Goal: Information Seeking & Learning: Compare options

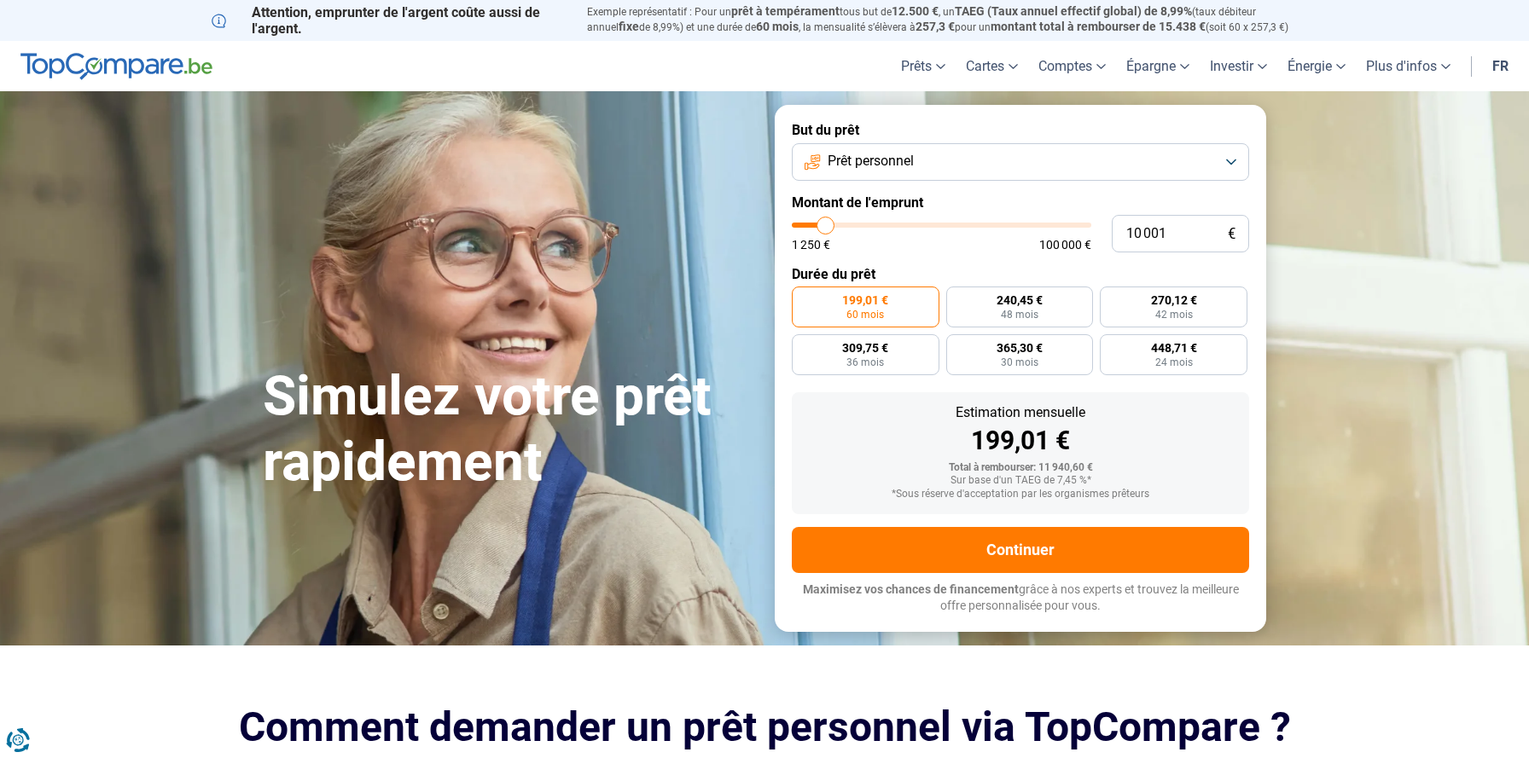
click at [933, 163] on button "Prêt personnel" at bounding box center [1020, 162] width 457 height 38
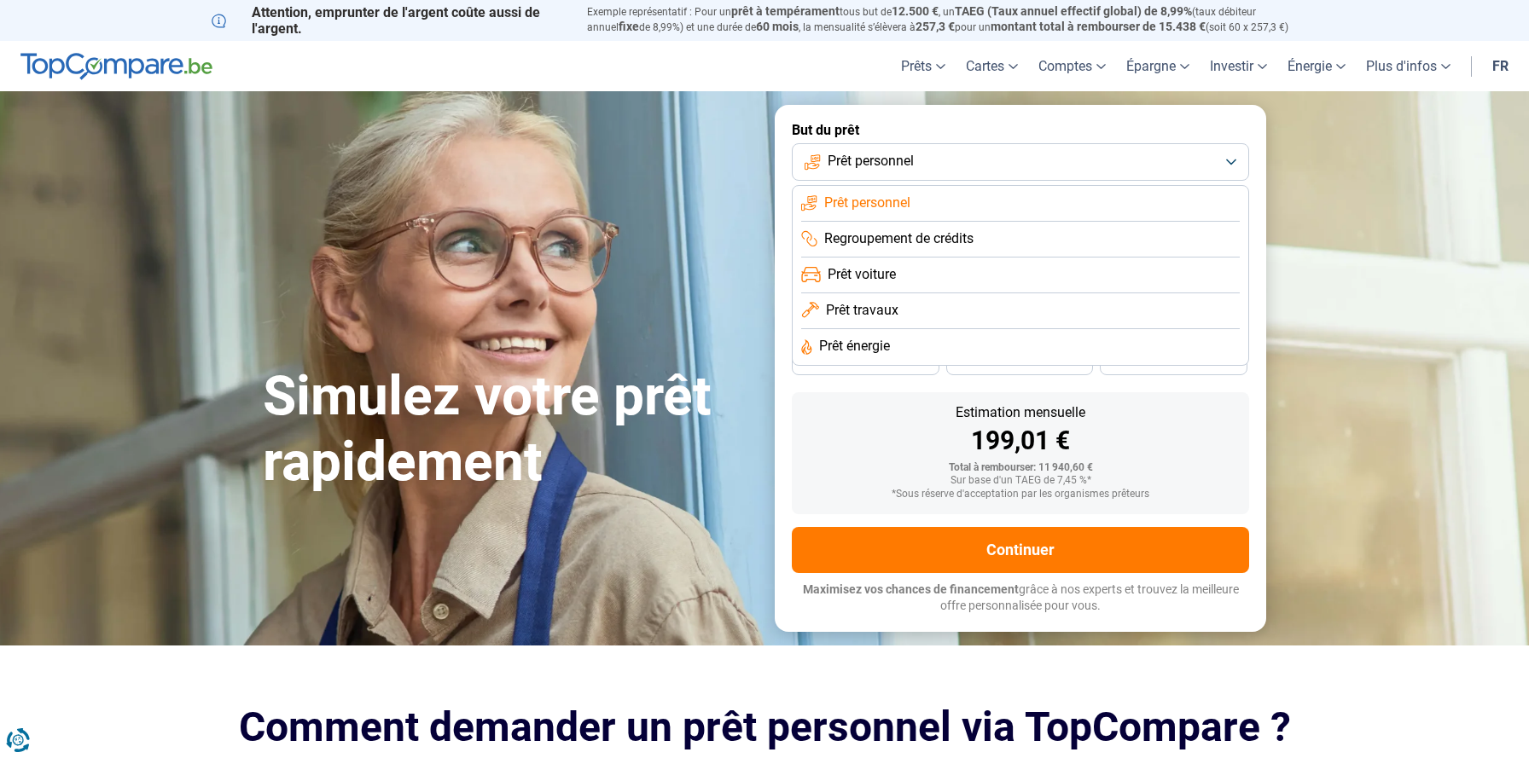
click at [885, 303] on span "Prêt travaux" at bounding box center [862, 310] width 73 height 19
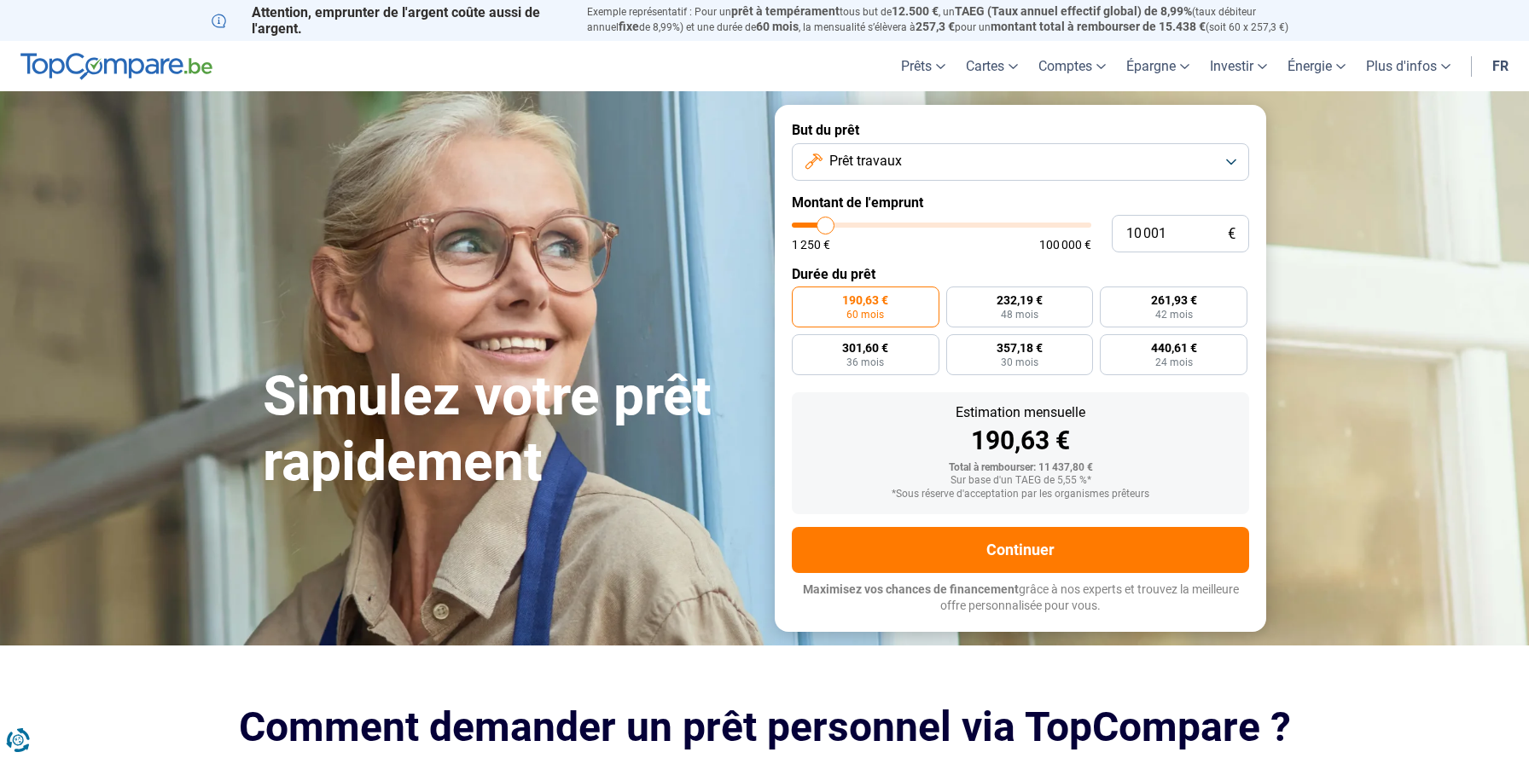
type input "10 250"
type input "10250"
type input "10 750"
type input "10750"
type input "11 250"
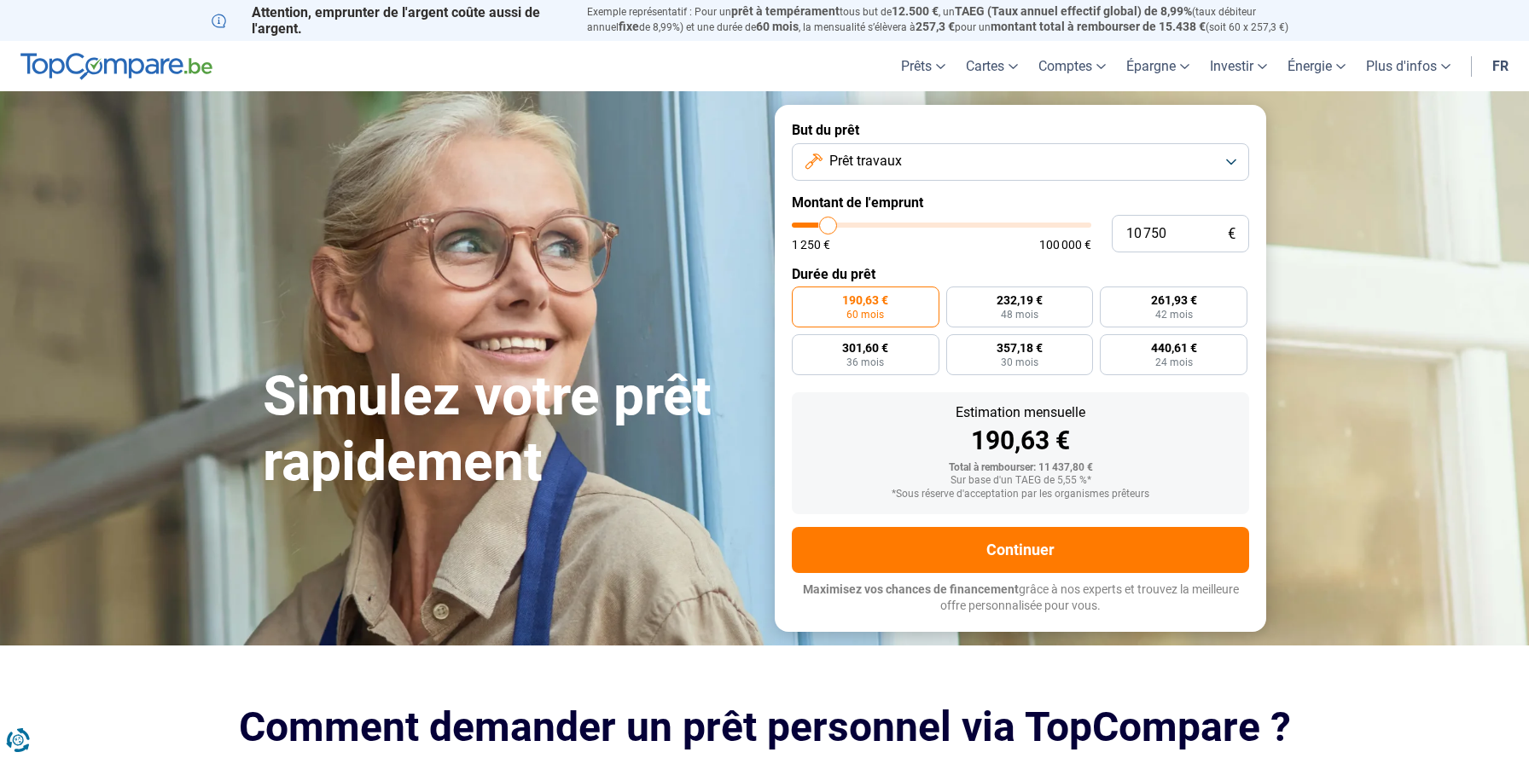
type input "11250"
type input "12 000"
type input "12000"
type input "12 750"
type input "12750"
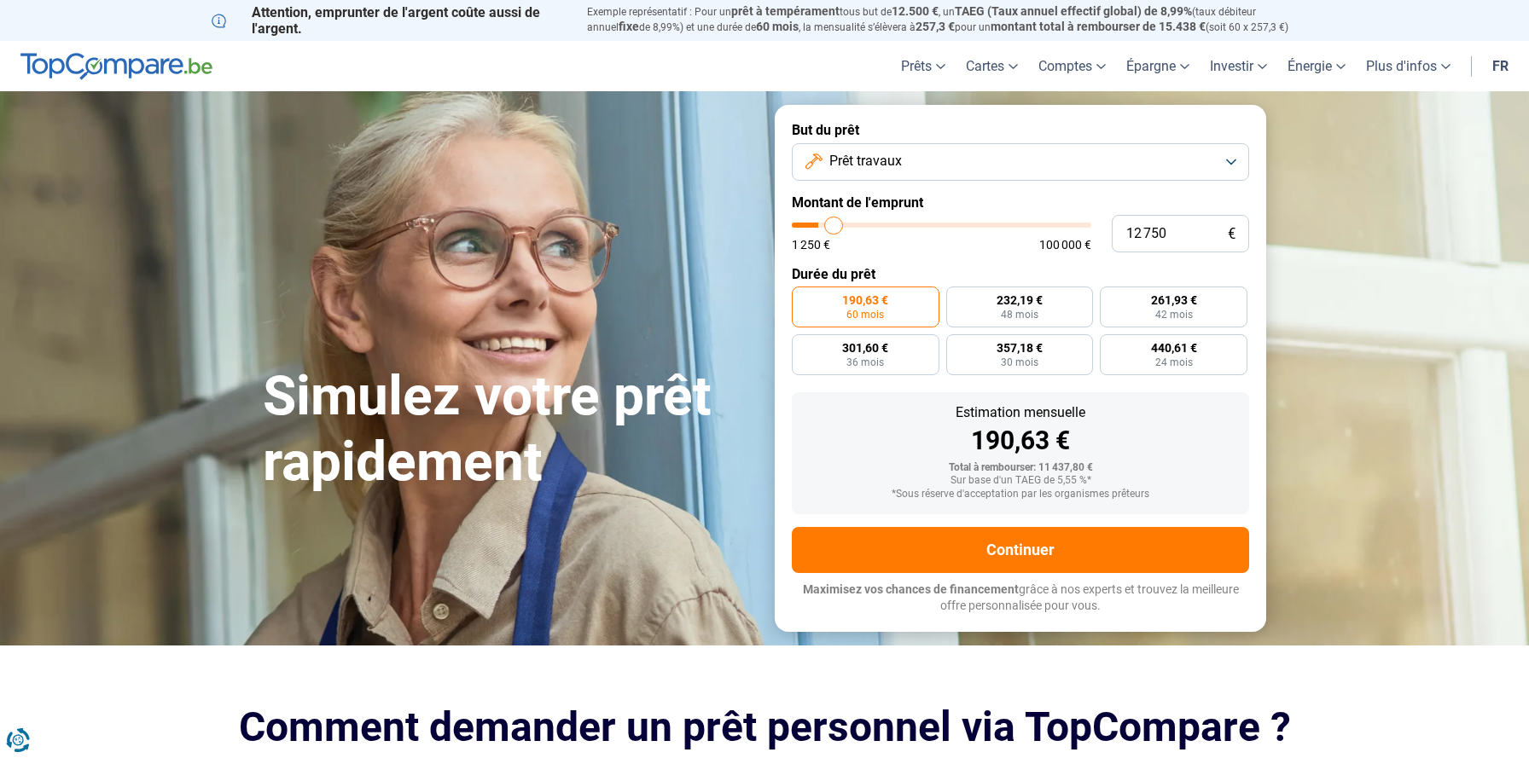
type input "13 500"
type input "13500"
type input "14 000"
type input "14000"
type input "14 750"
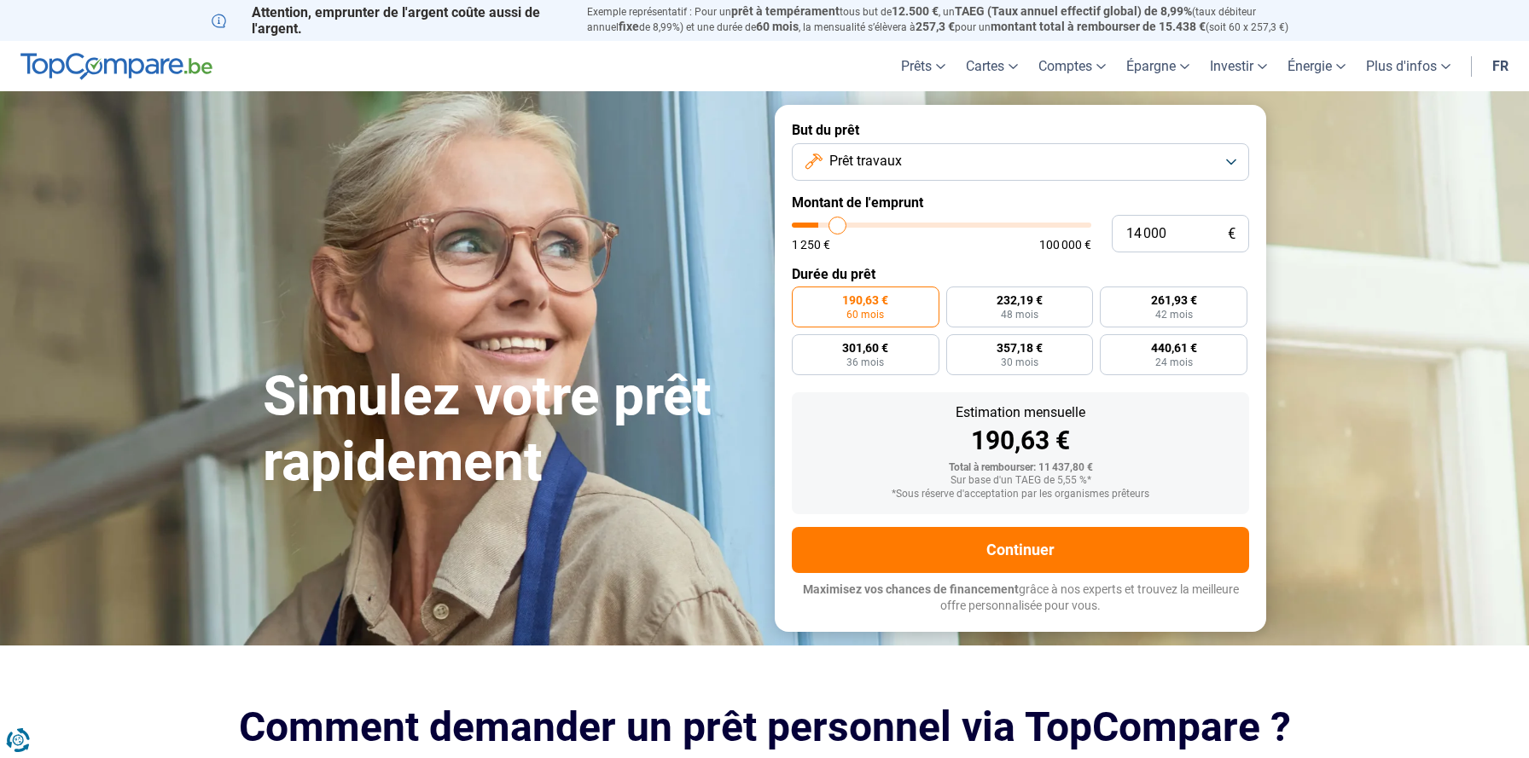
type input "14750"
type input "15 500"
type input "15500"
type input "16 500"
type input "16500"
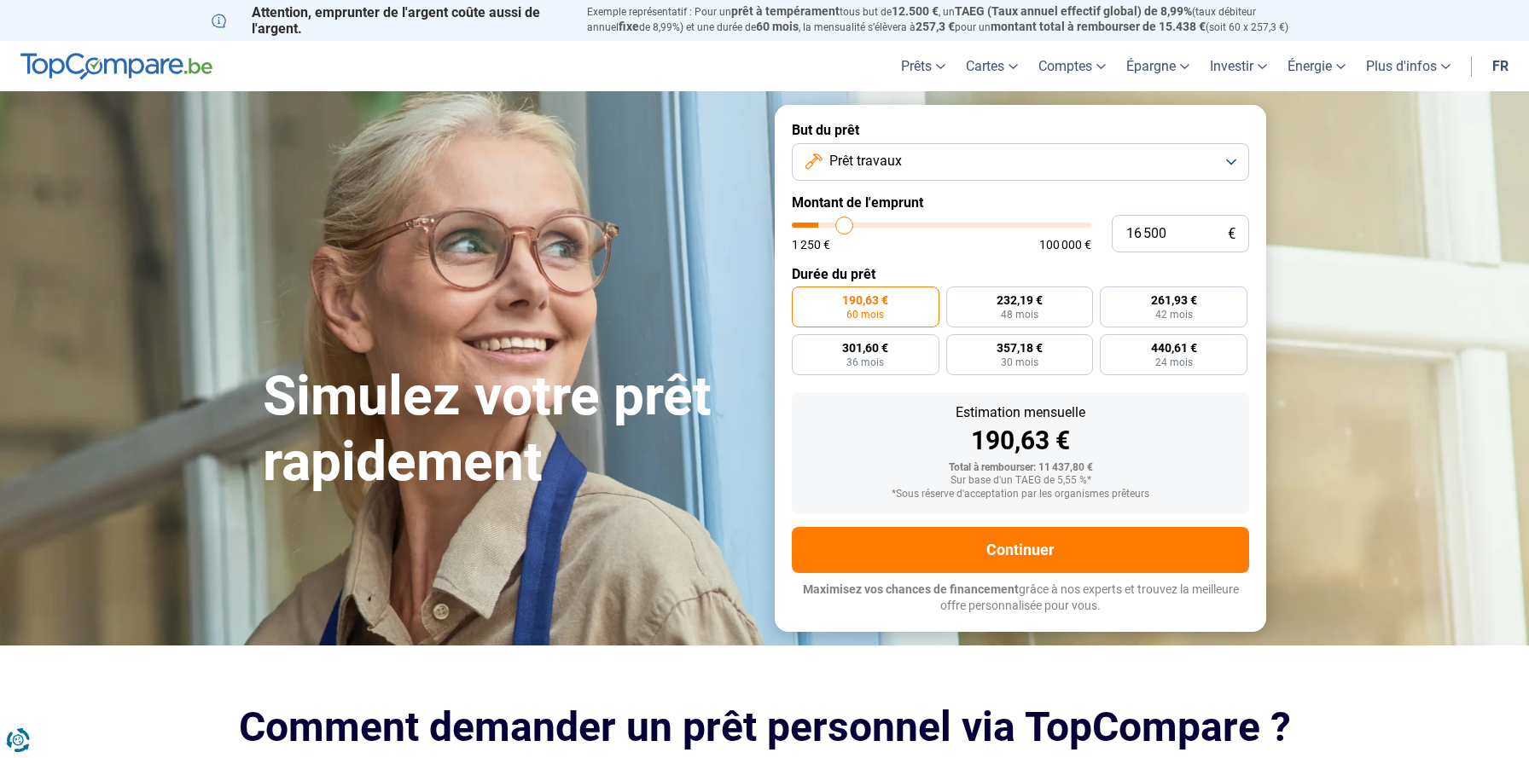
type input "17 500"
type input "17500"
type input "18 500"
type input "18500"
type input "19 500"
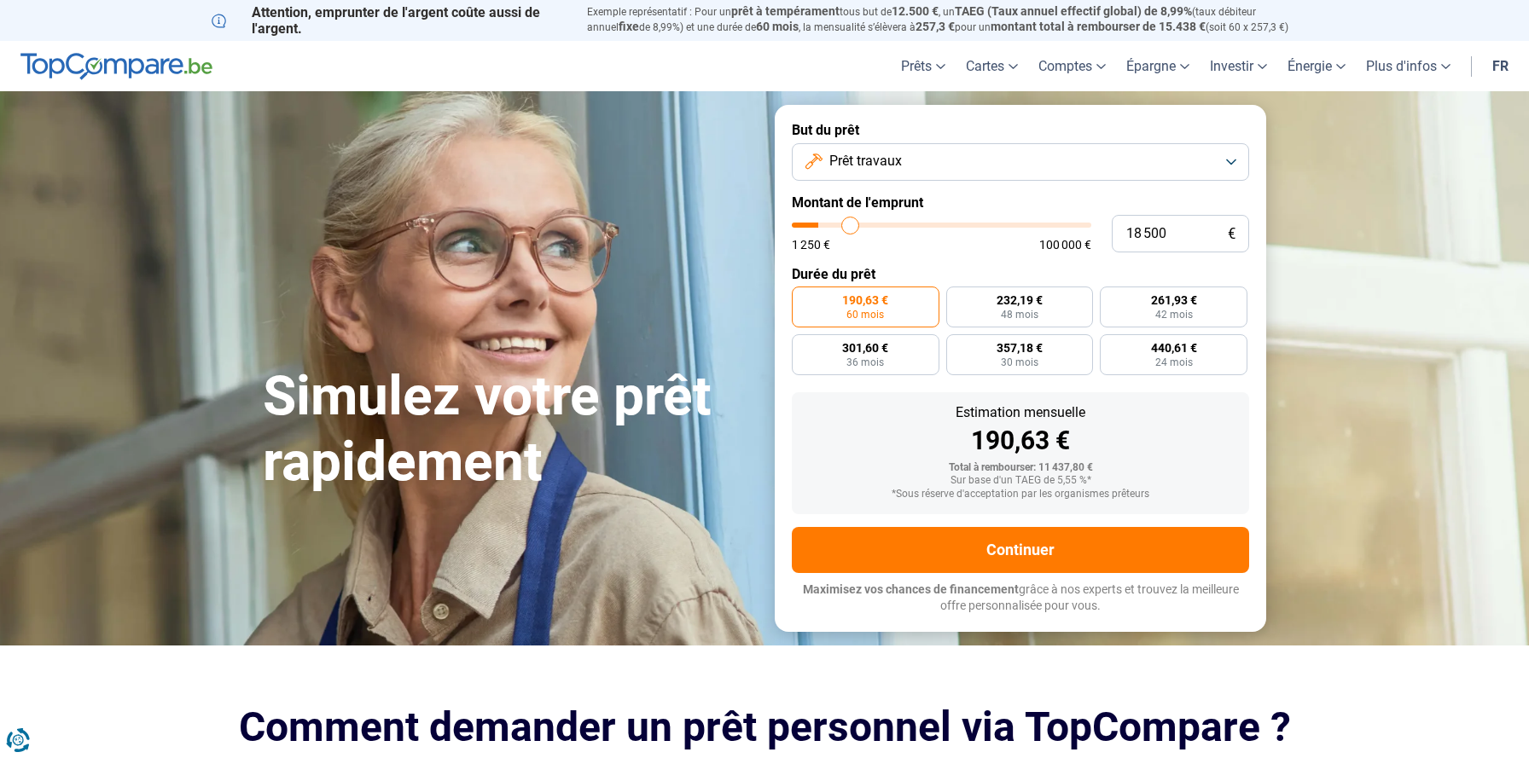
type input "19500"
type input "20 250"
type input "20250"
type input "20 750"
type input "20750"
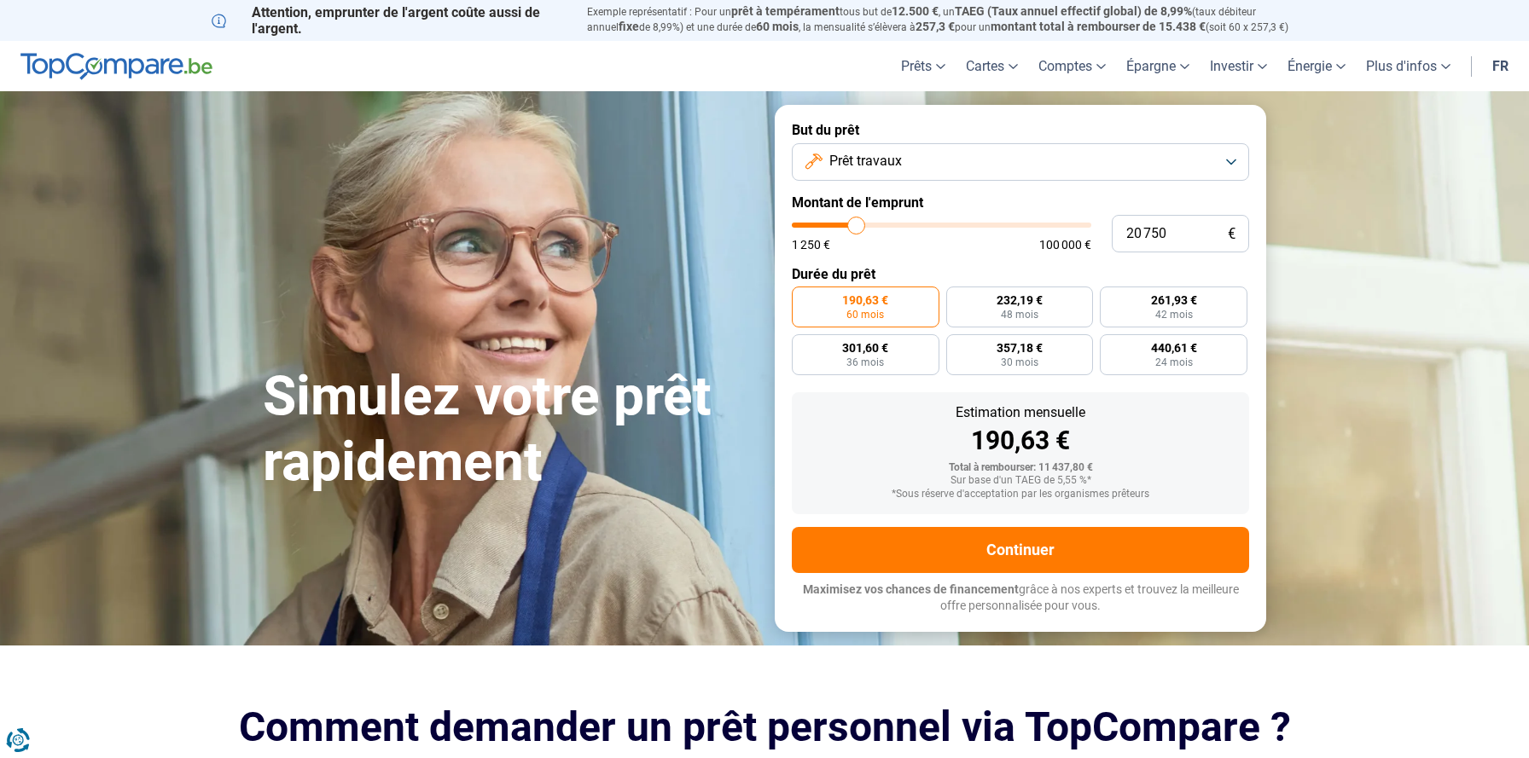
type input "21 500"
type input "21500"
type input "22 250"
type input "22250"
type input "23 000"
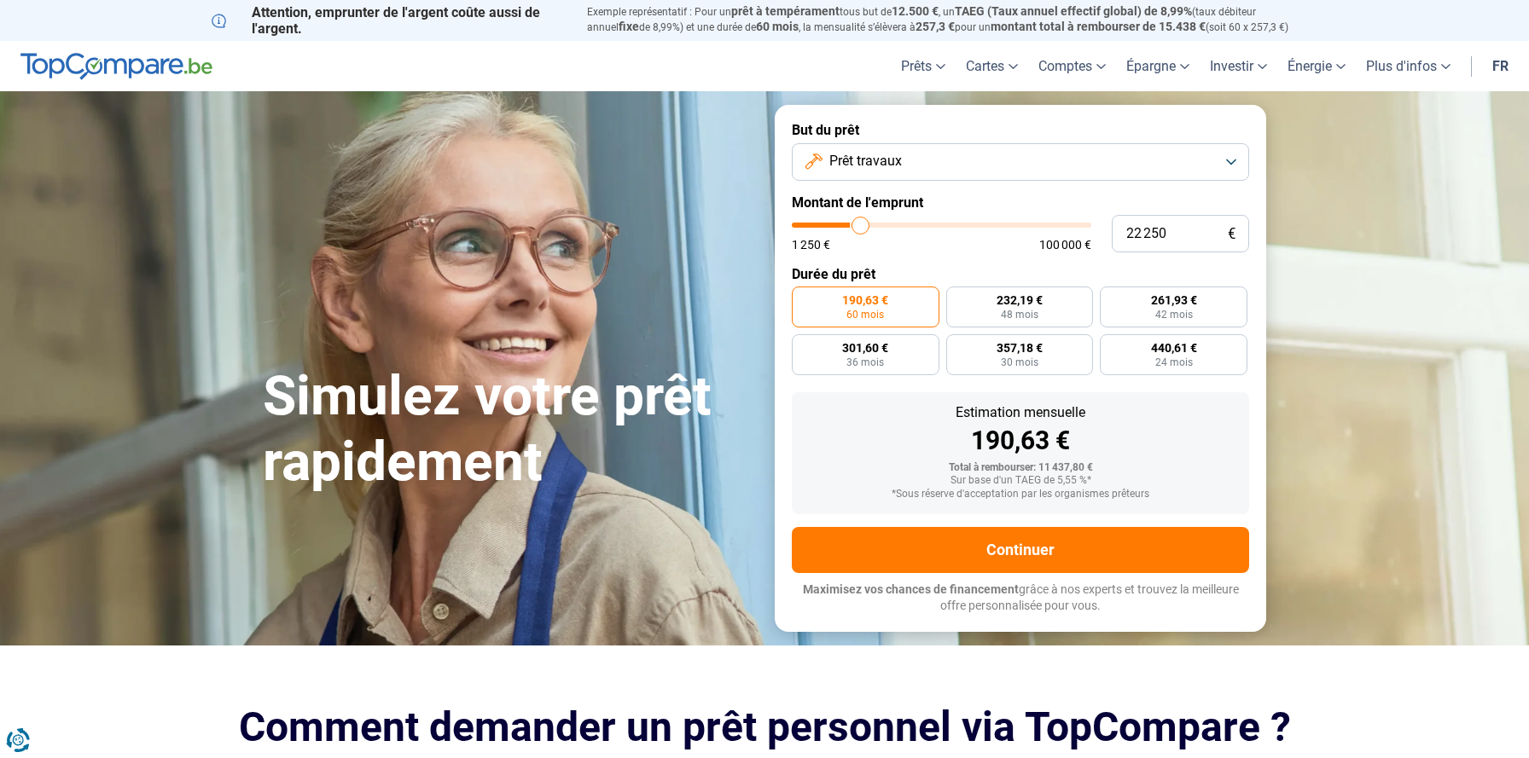
type input "23000"
type input "23 500"
type input "23500"
type input "24 250"
type input "24250"
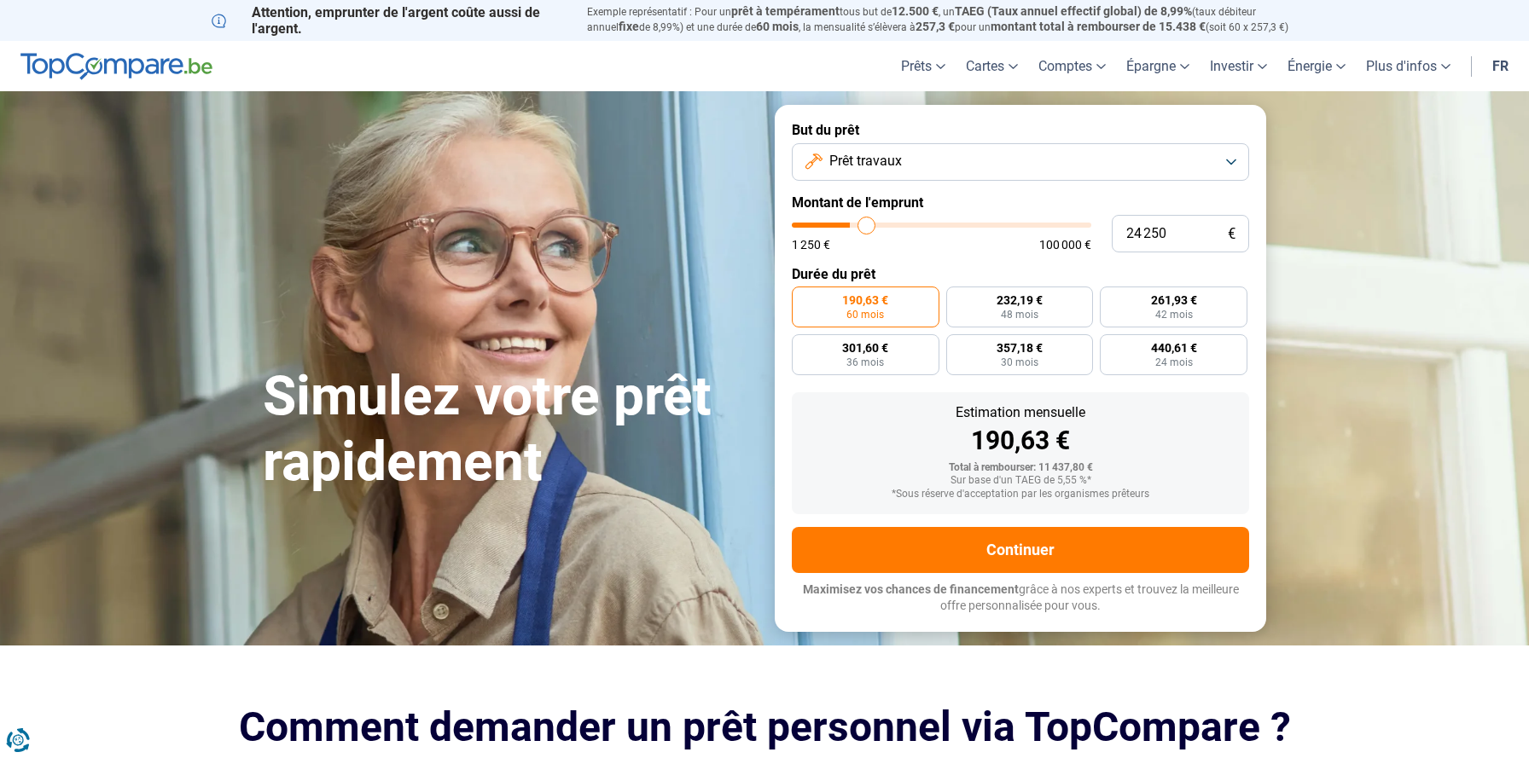
type input "25 000"
type input "25000"
type input "25 750"
type input "25750"
type input "26 250"
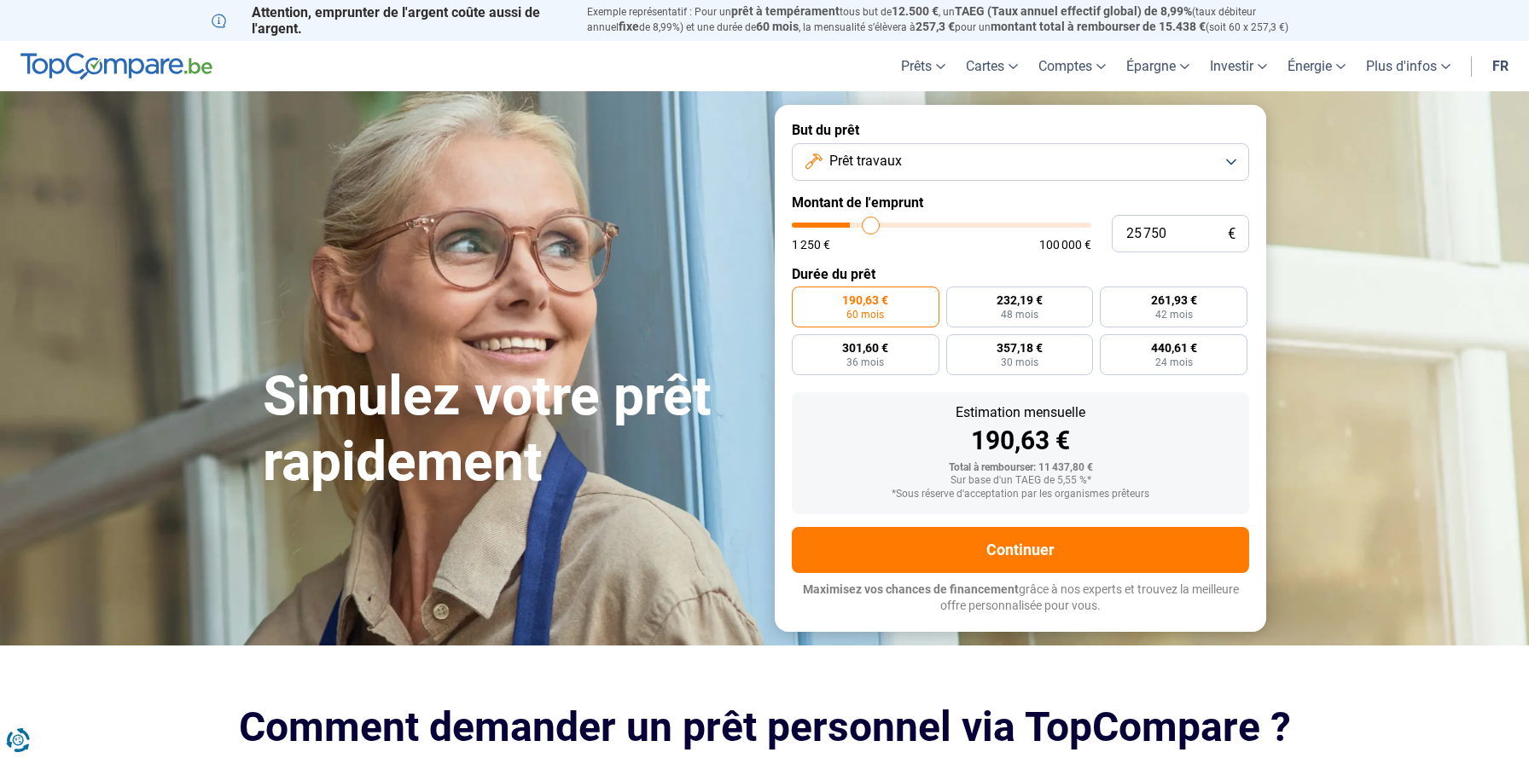
type input "26250"
type input "27 000"
type input "27000"
type input "27 750"
type input "27750"
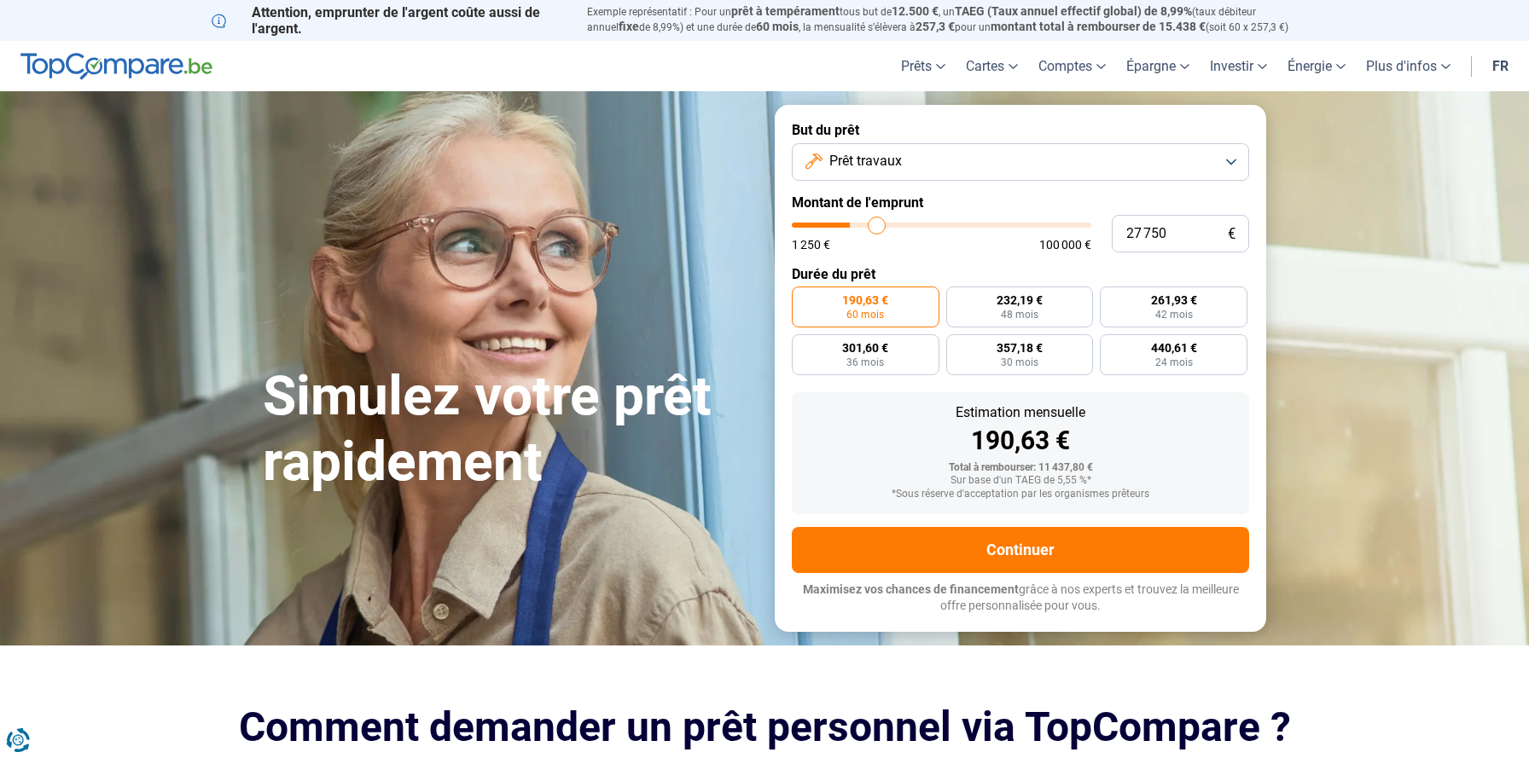
type input "28 500"
type input "28500"
type input "29 250"
type input "29250"
type input "30 000"
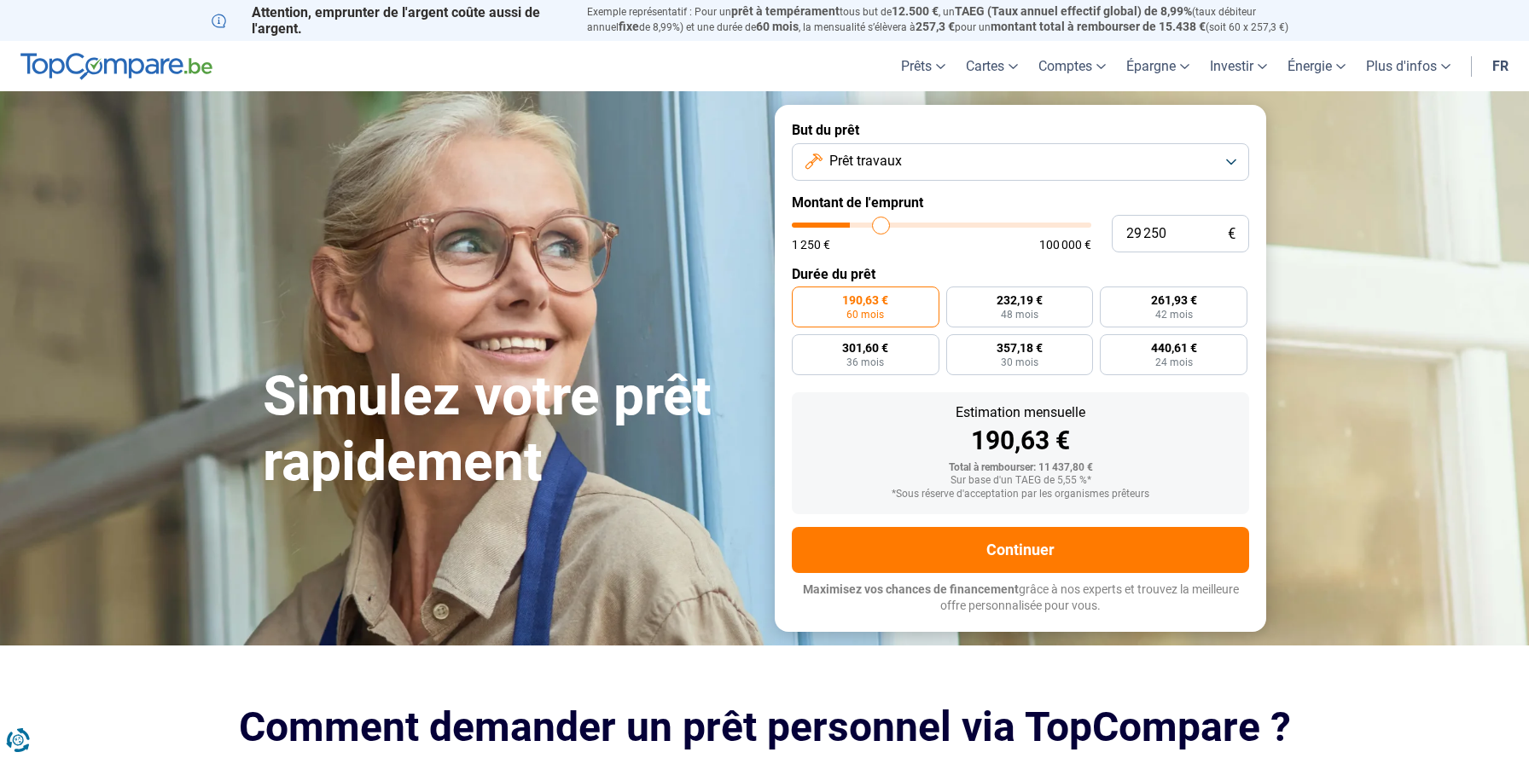
type input "30000"
type input "30 750"
type input "30750"
type input "31 500"
type input "31500"
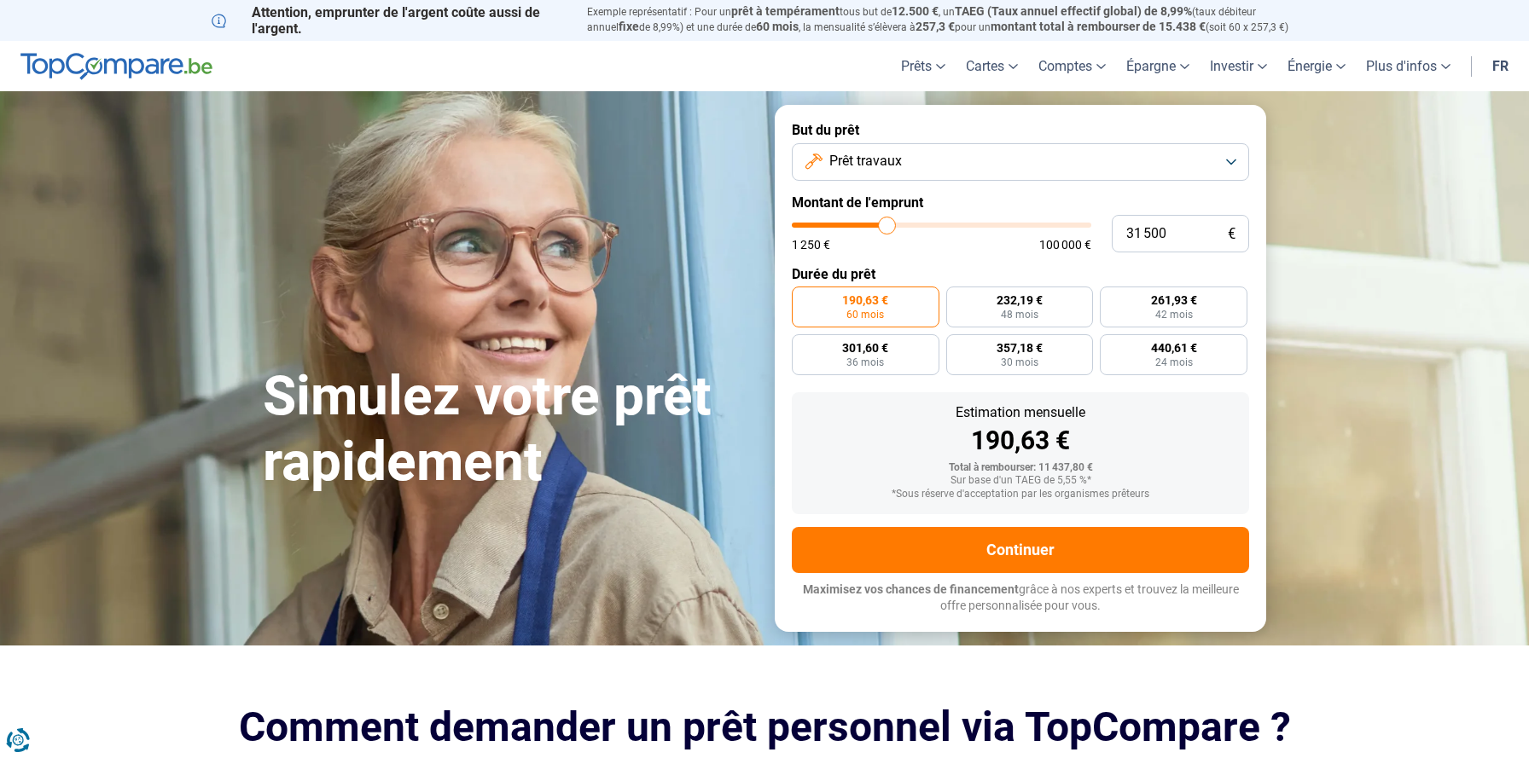
type input "32 250"
type input "32250"
type input "32 750"
type input "32750"
type input "33 000"
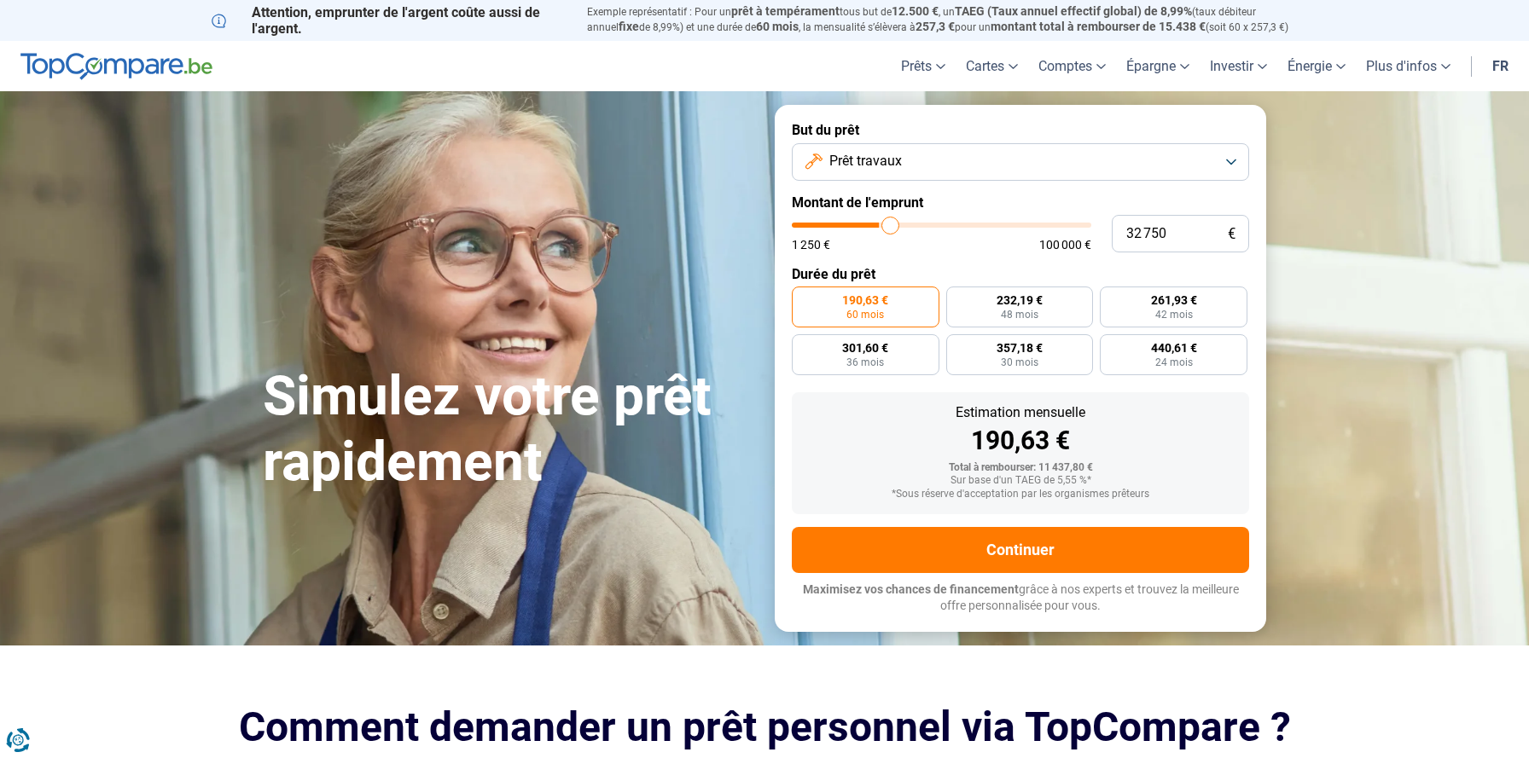
type input "33000"
type input "33 250"
type input "33250"
type input "33 500"
type input "33500"
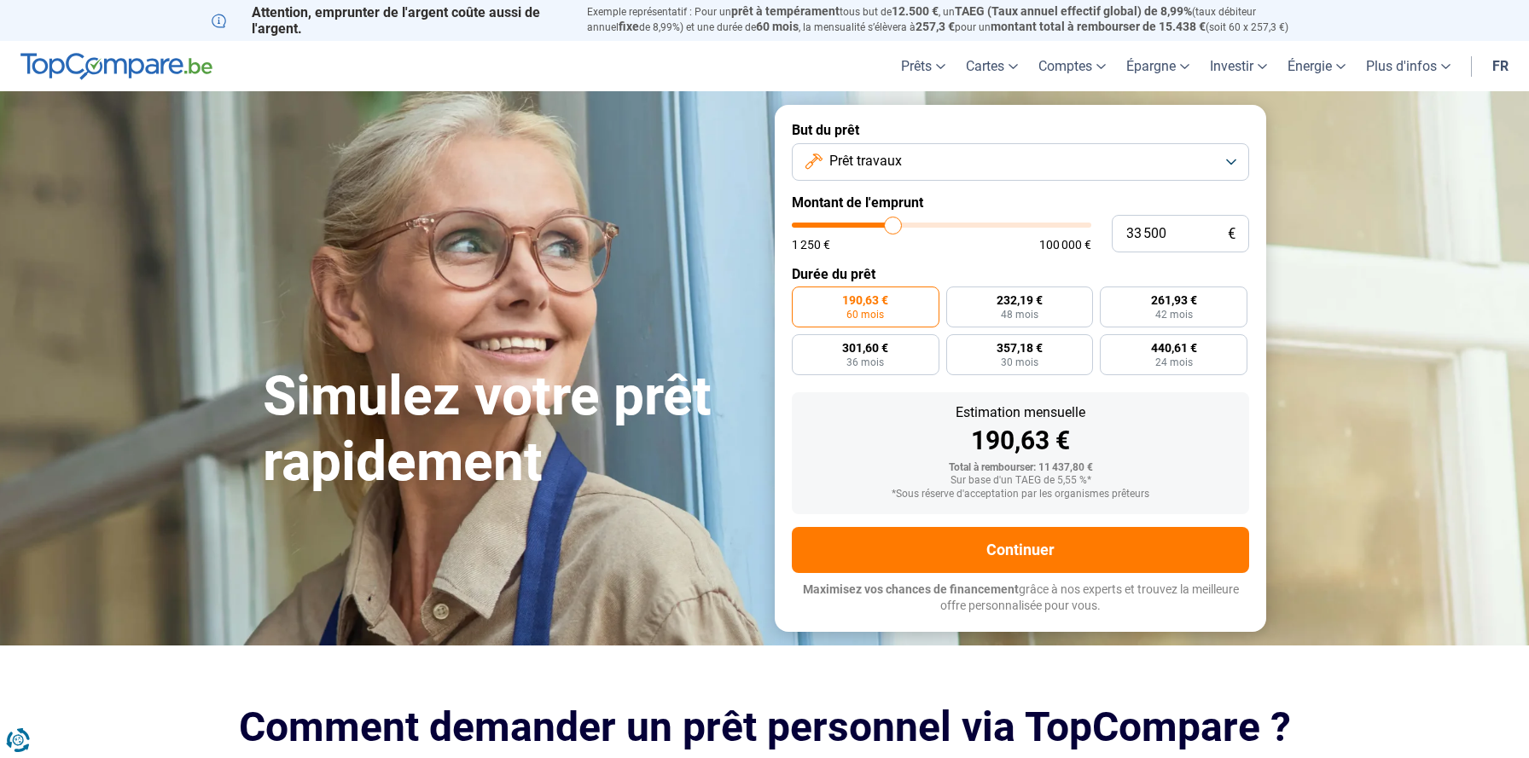
type input "33 250"
type input "33250"
type input "33 000"
type input "33000"
type input "32 000"
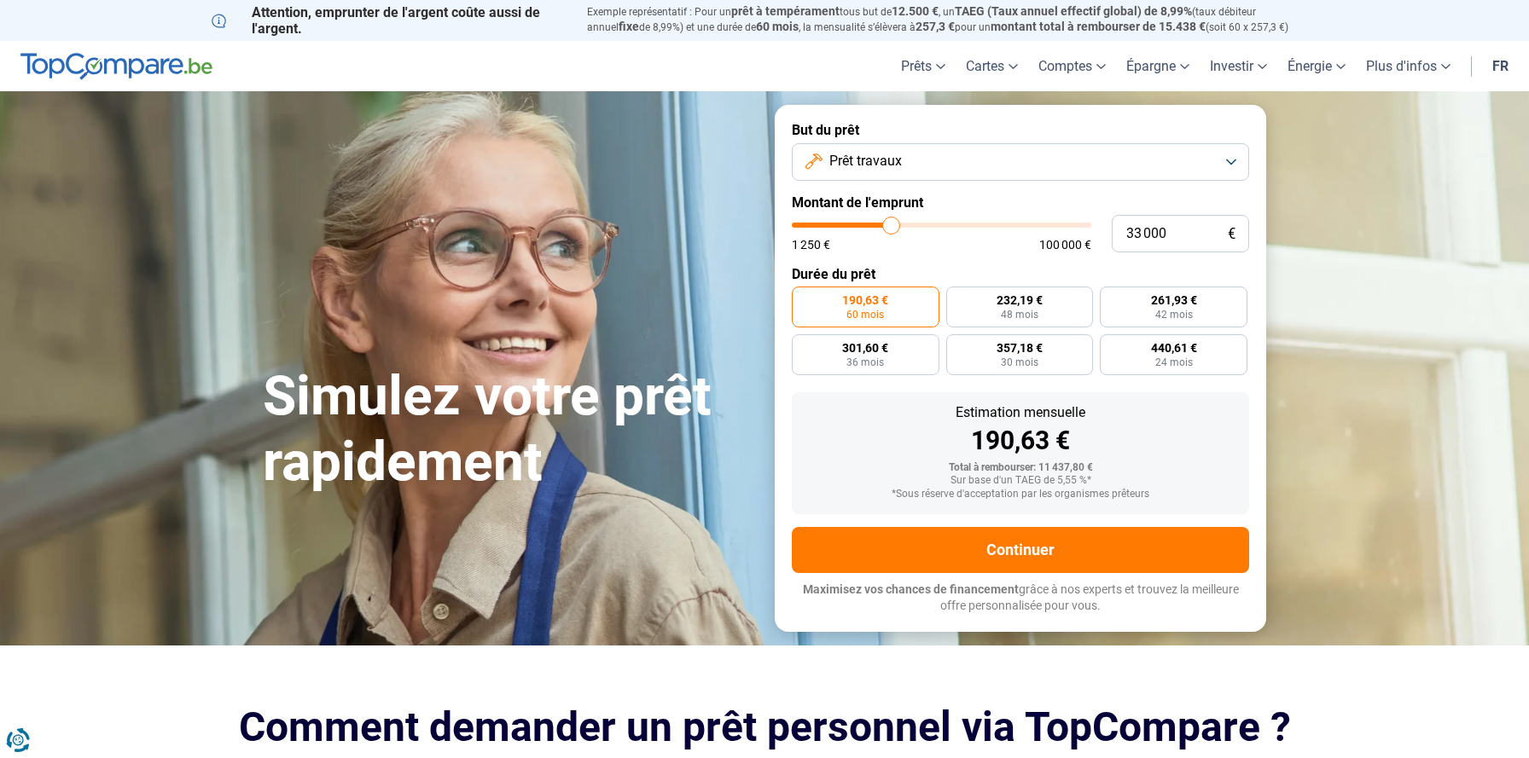
type input "32000"
type input "30 250"
type input "30250"
type input "27 500"
type input "27500"
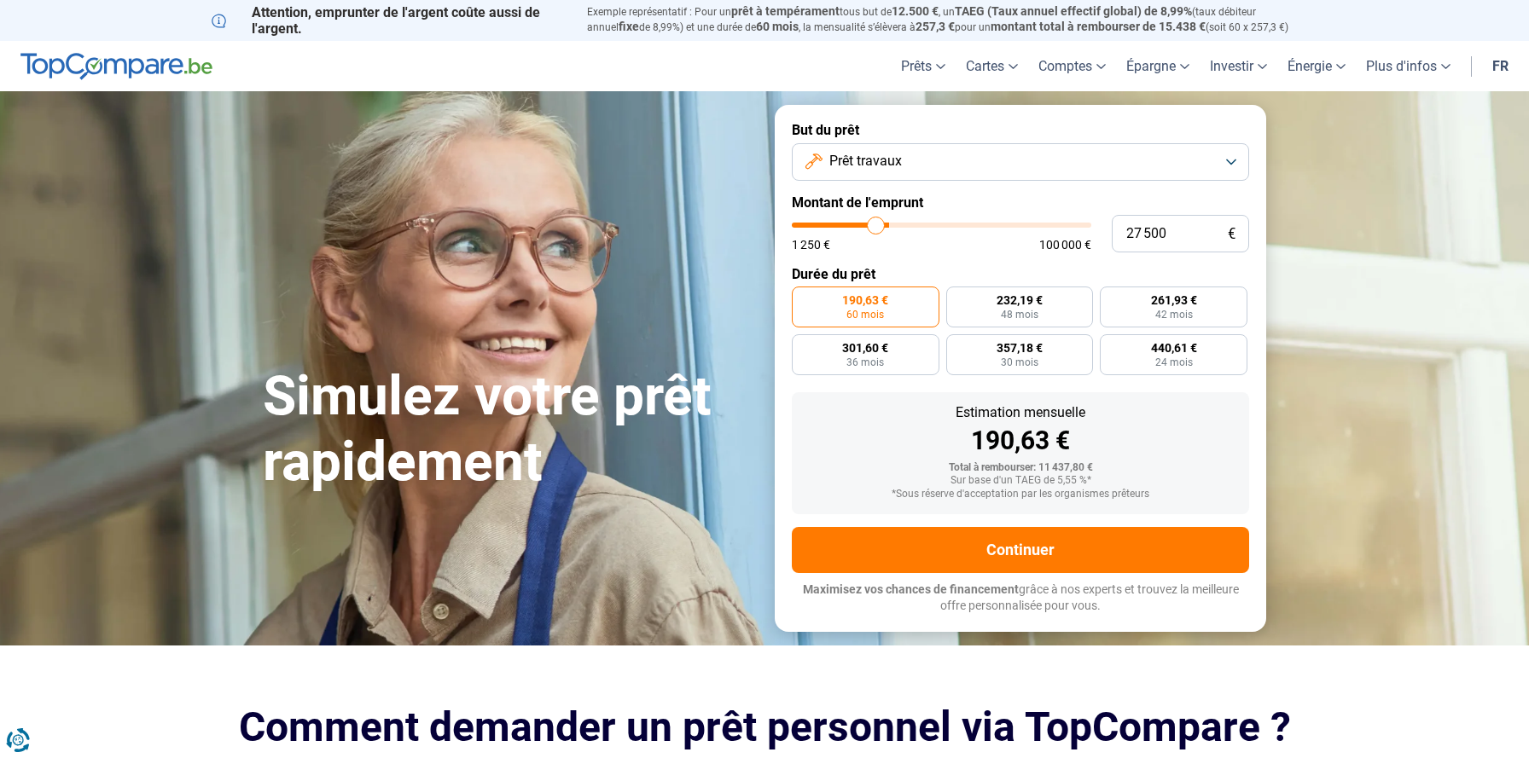
type input "24 500"
type input "24500"
type input "21 500"
type input "21500"
type input "17 750"
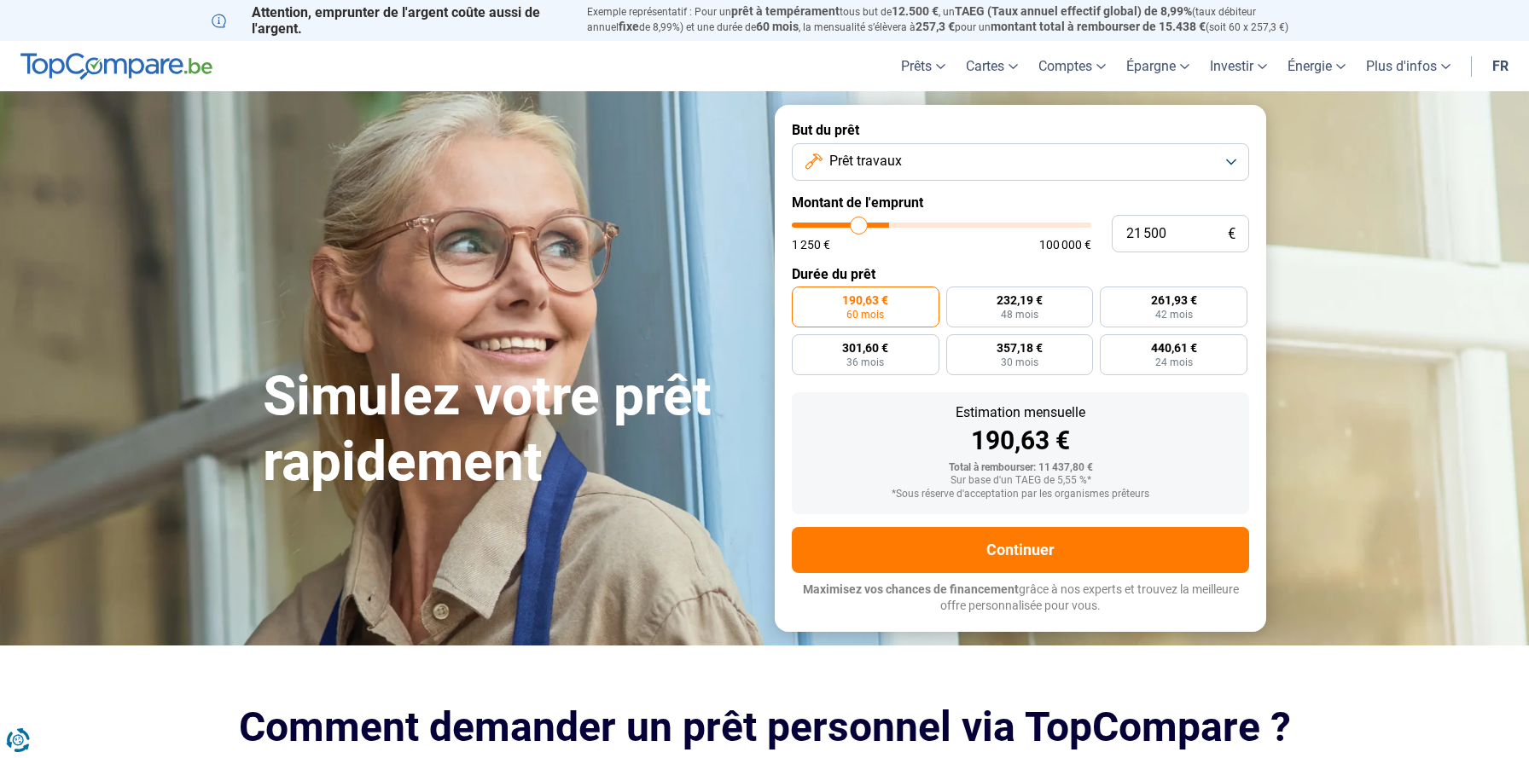
type input "17750"
type input "14 000"
type input "14000"
type input "11 000"
type input "11000"
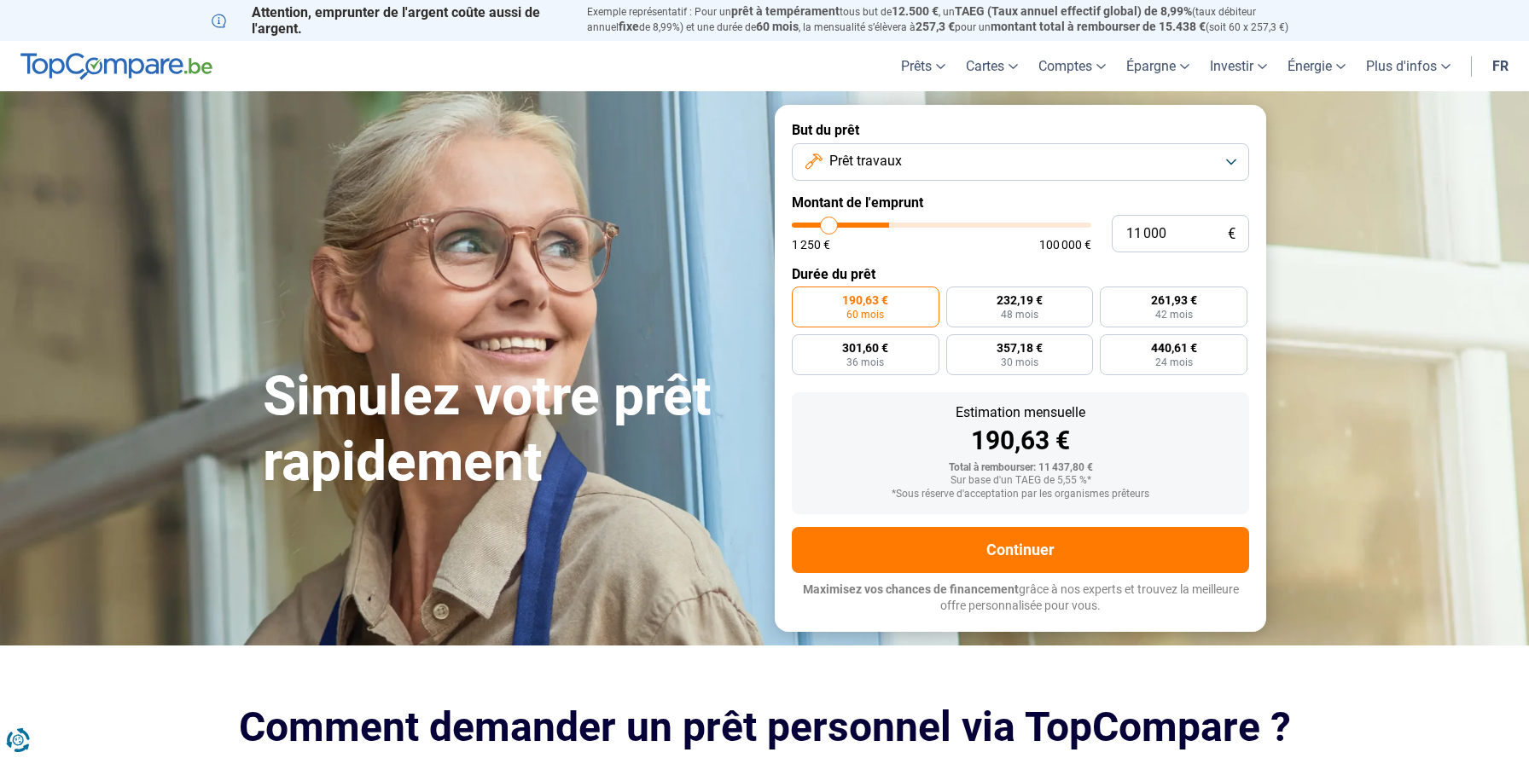
type input "8 500"
type input "8500"
type input "6 250"
type input "6250"
type input "4 750"
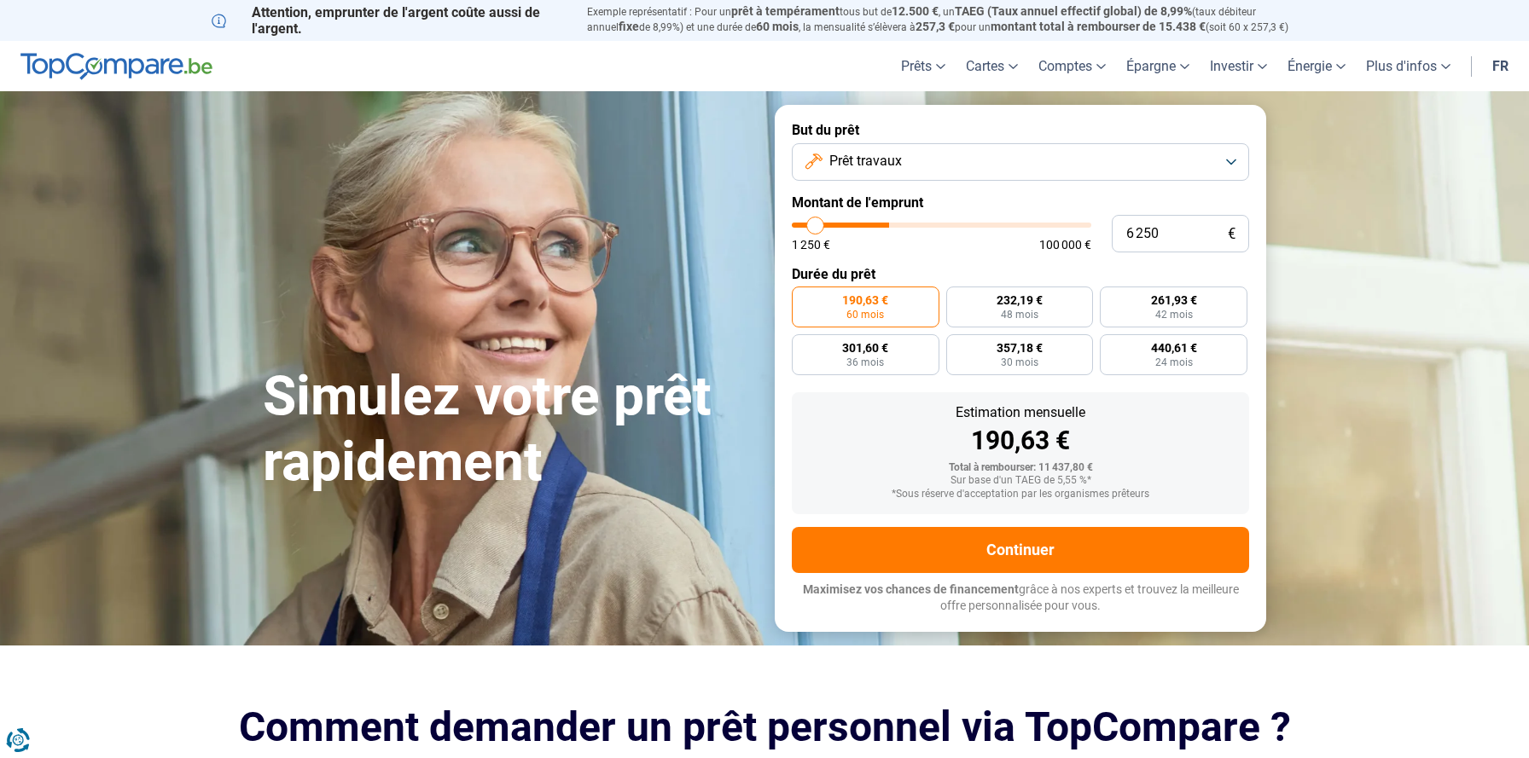
type input "4750"
type input "3 500"
type input "3500"
type input "2 750"
type input "2750"
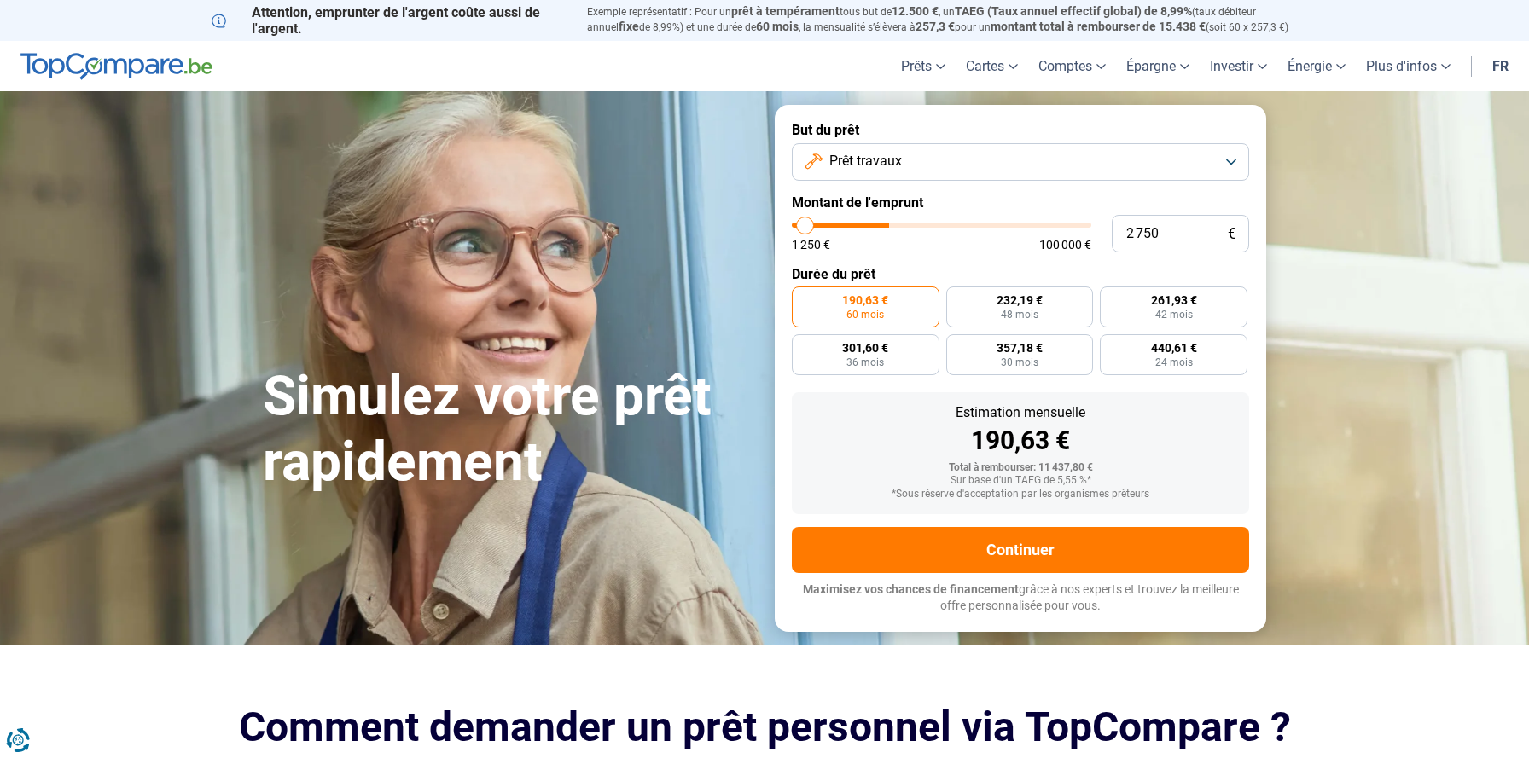
type input "2 250"
type input "2250"
type input "2 000"
type input "2000"
type input "1 750"
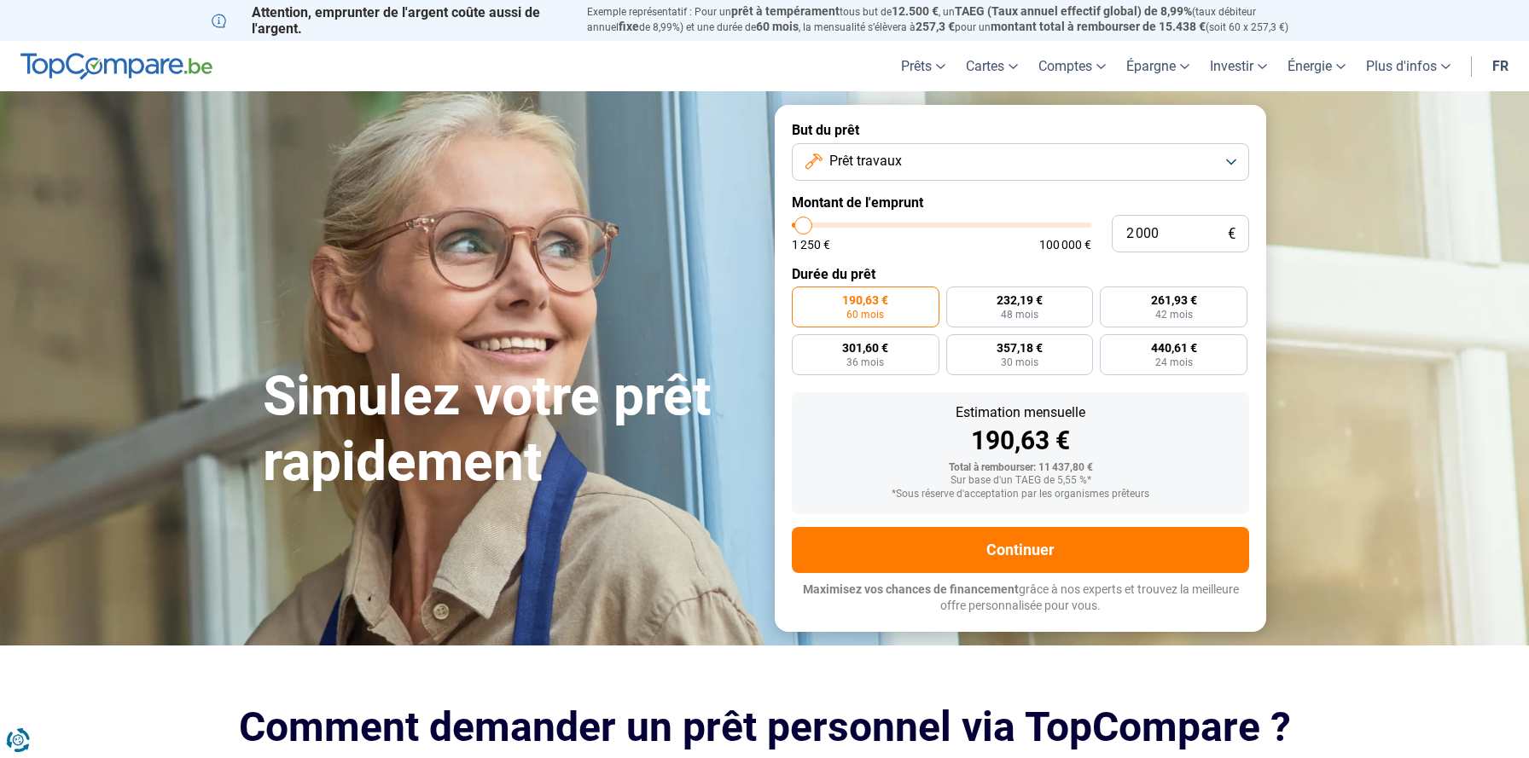
type input "1750"
type input "2 000"
type input "2000"
type input "2 250"
type input "2250"
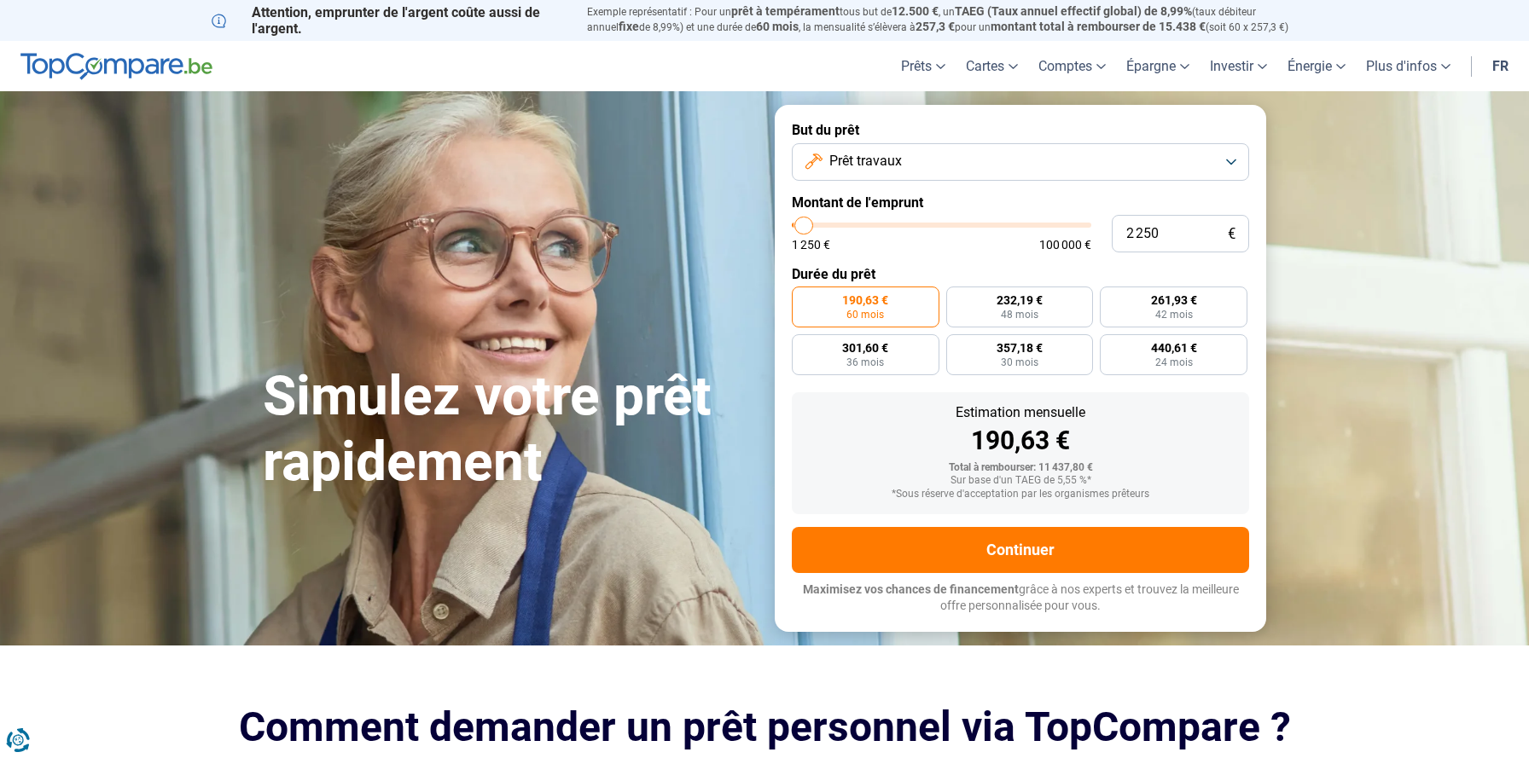
type input "2 750"
type input "2750"
type input "3 750"
type input "3750"
type input "4 000"
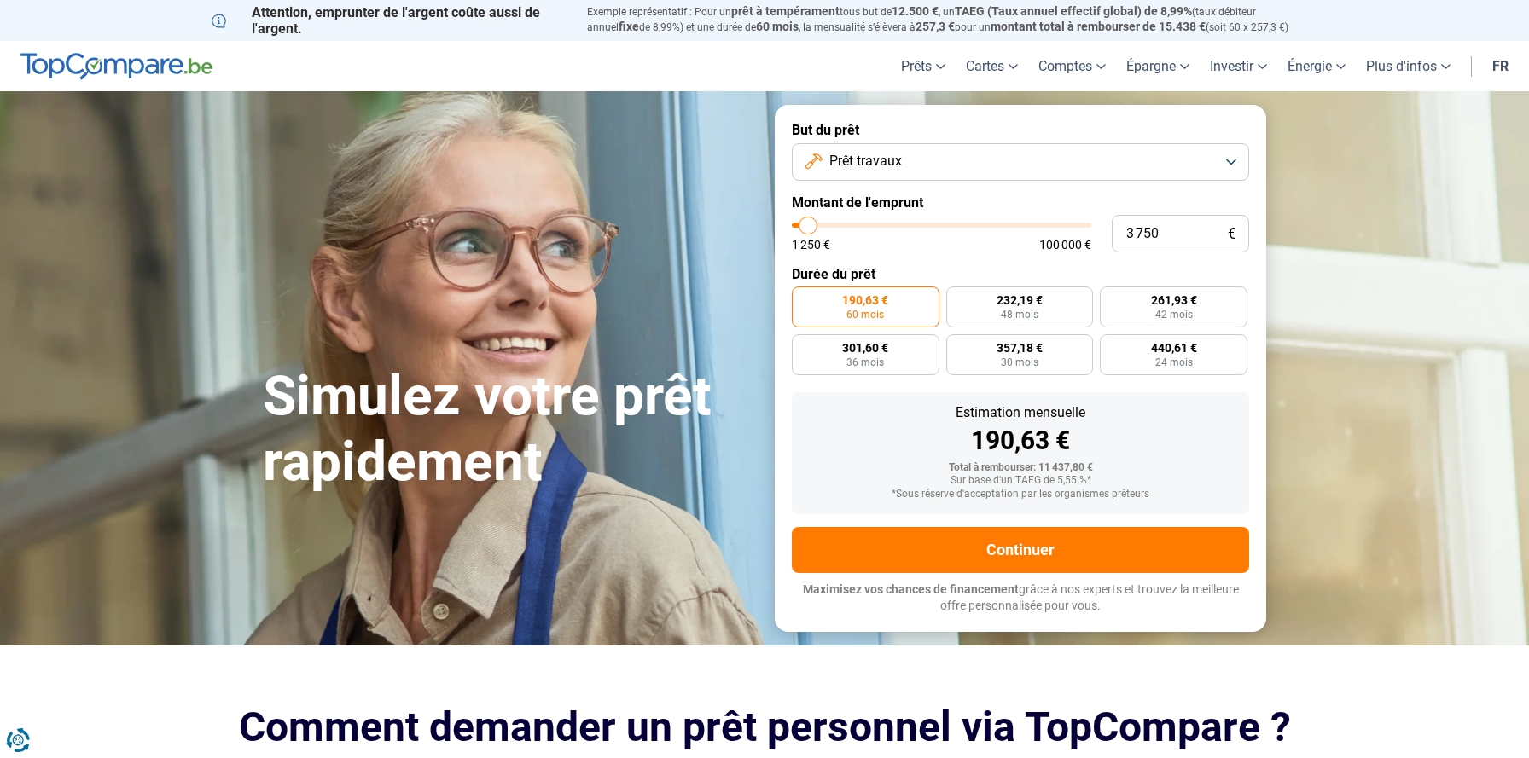
type input "4000"
type input "4 250"
type input "4250"
type input "4 500"
type input "4500"
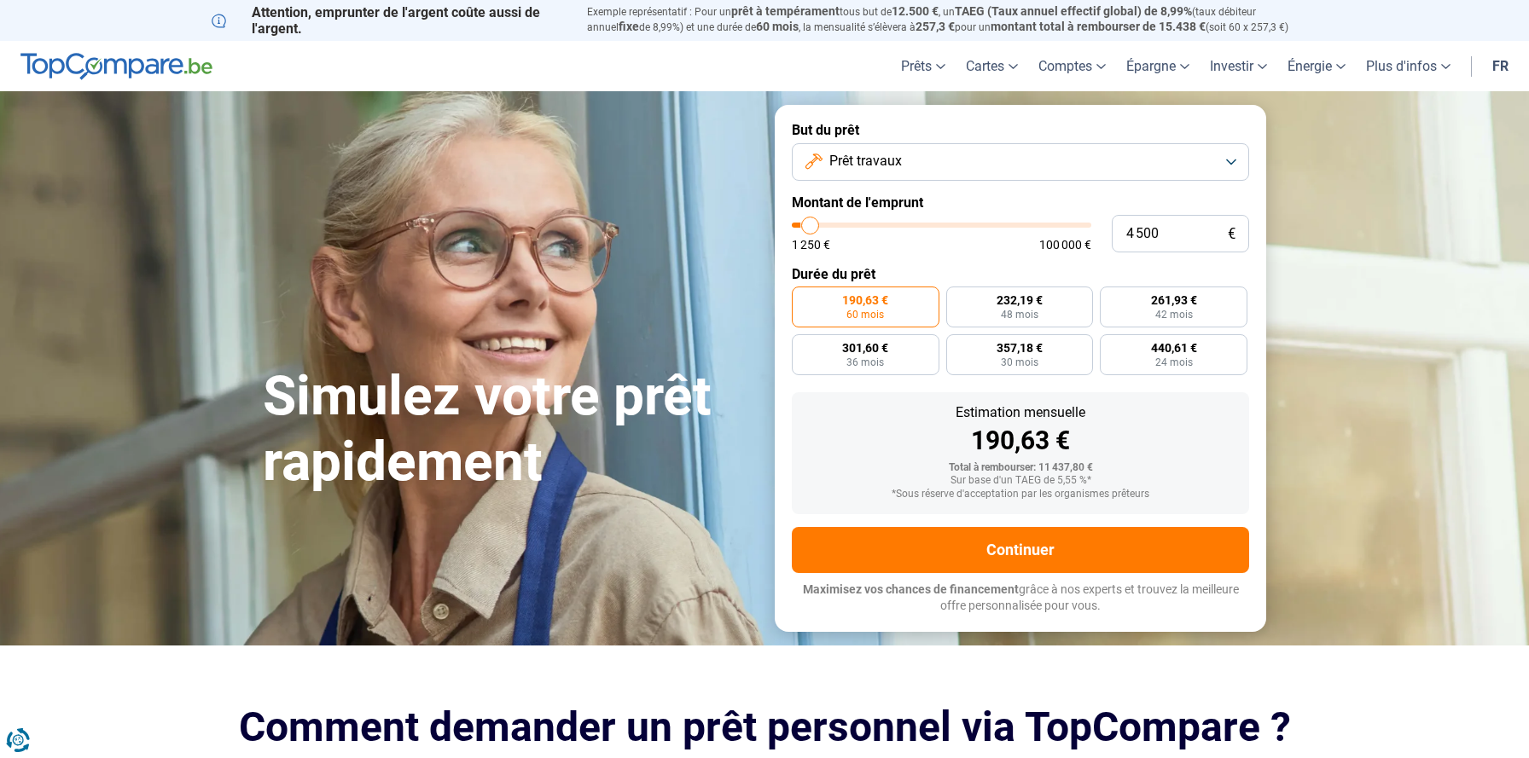
type input "4 750"
type input "4750"
type input "5 000"
type input "5000"
type input "5 250"
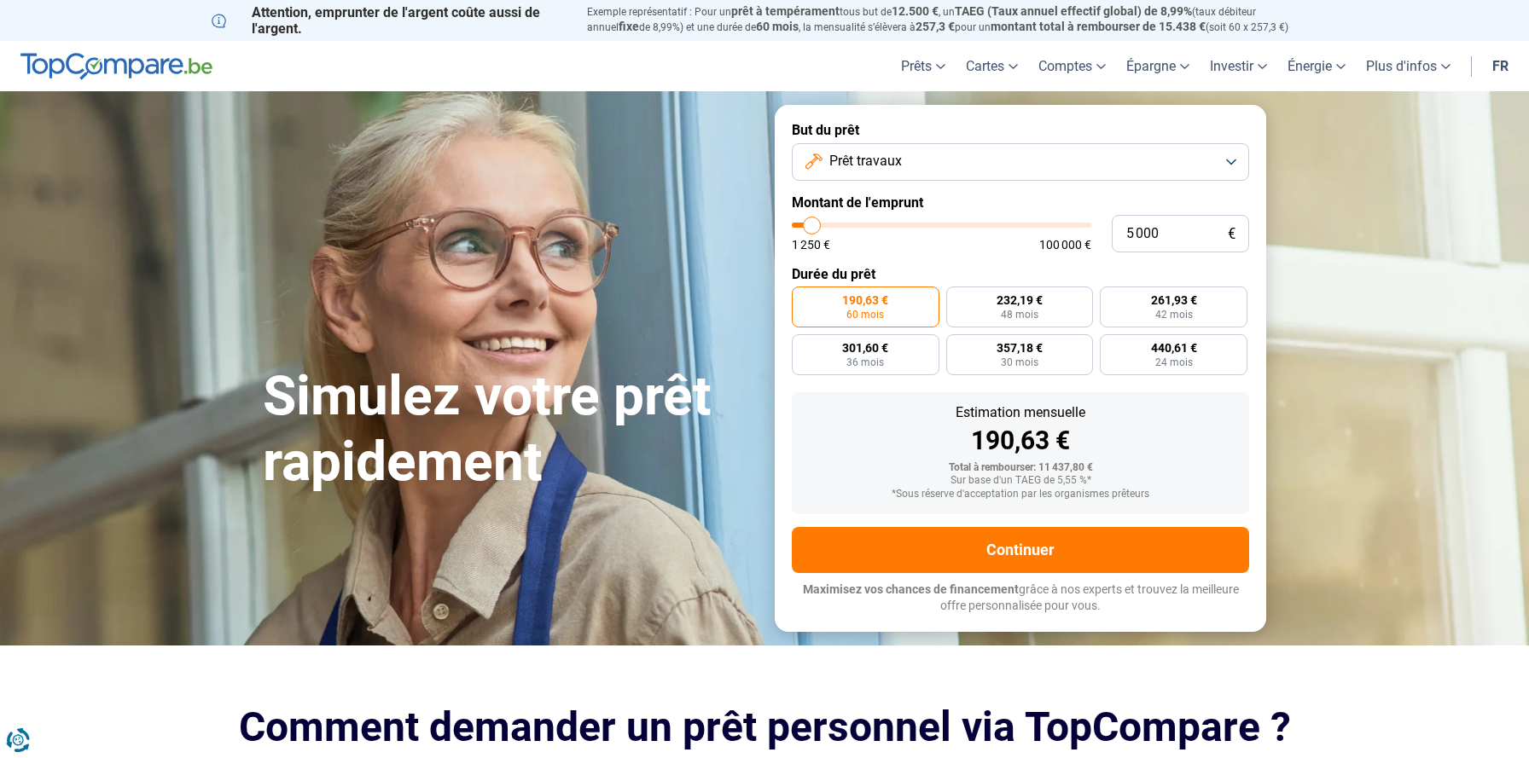
type input "5250"
type input "5 500"
type input "5500"
type input "5 750"
type input "5750"
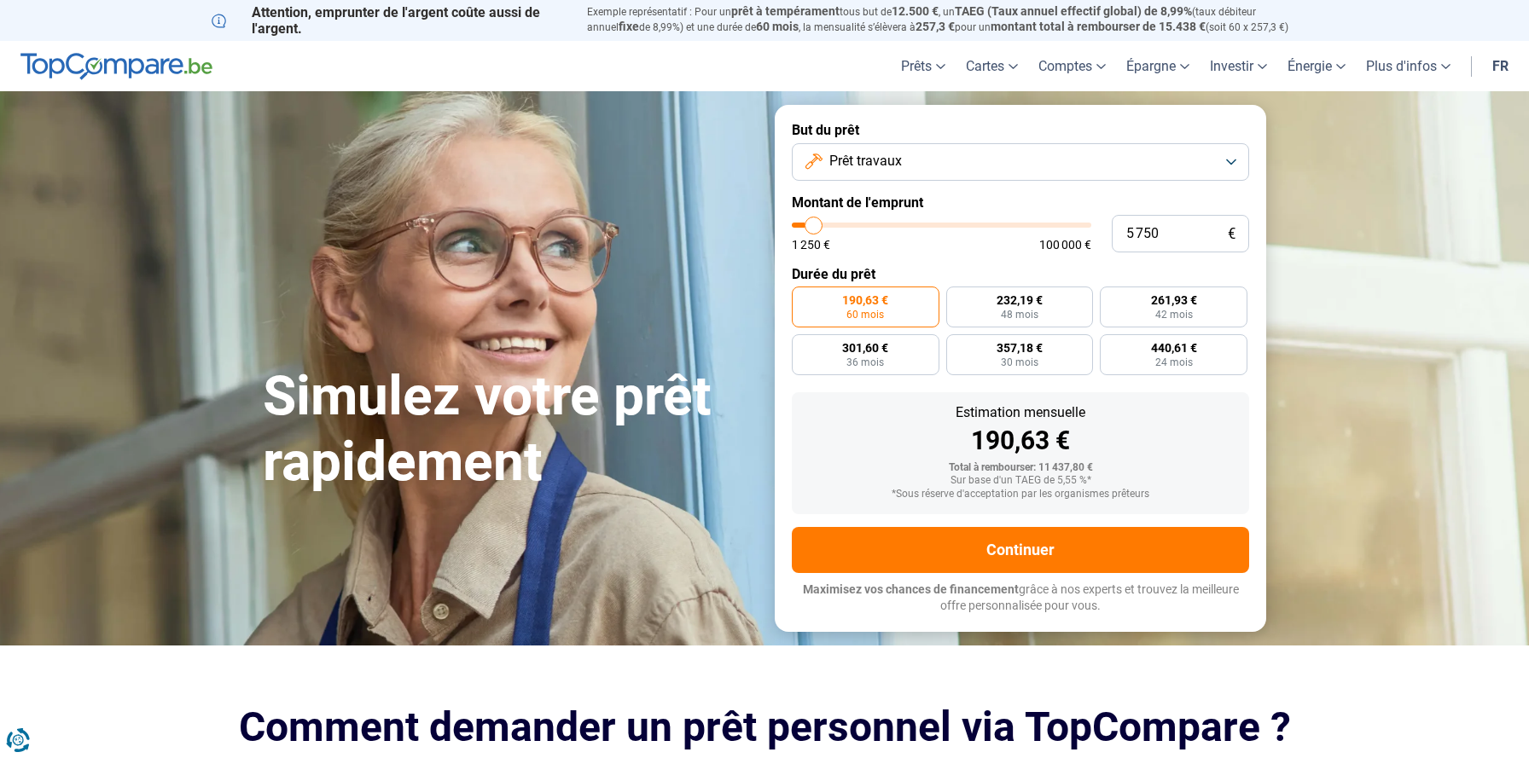
type input "6 000"
type input "6000"
type input "6 250"
type input "6250"
type input "6 500"
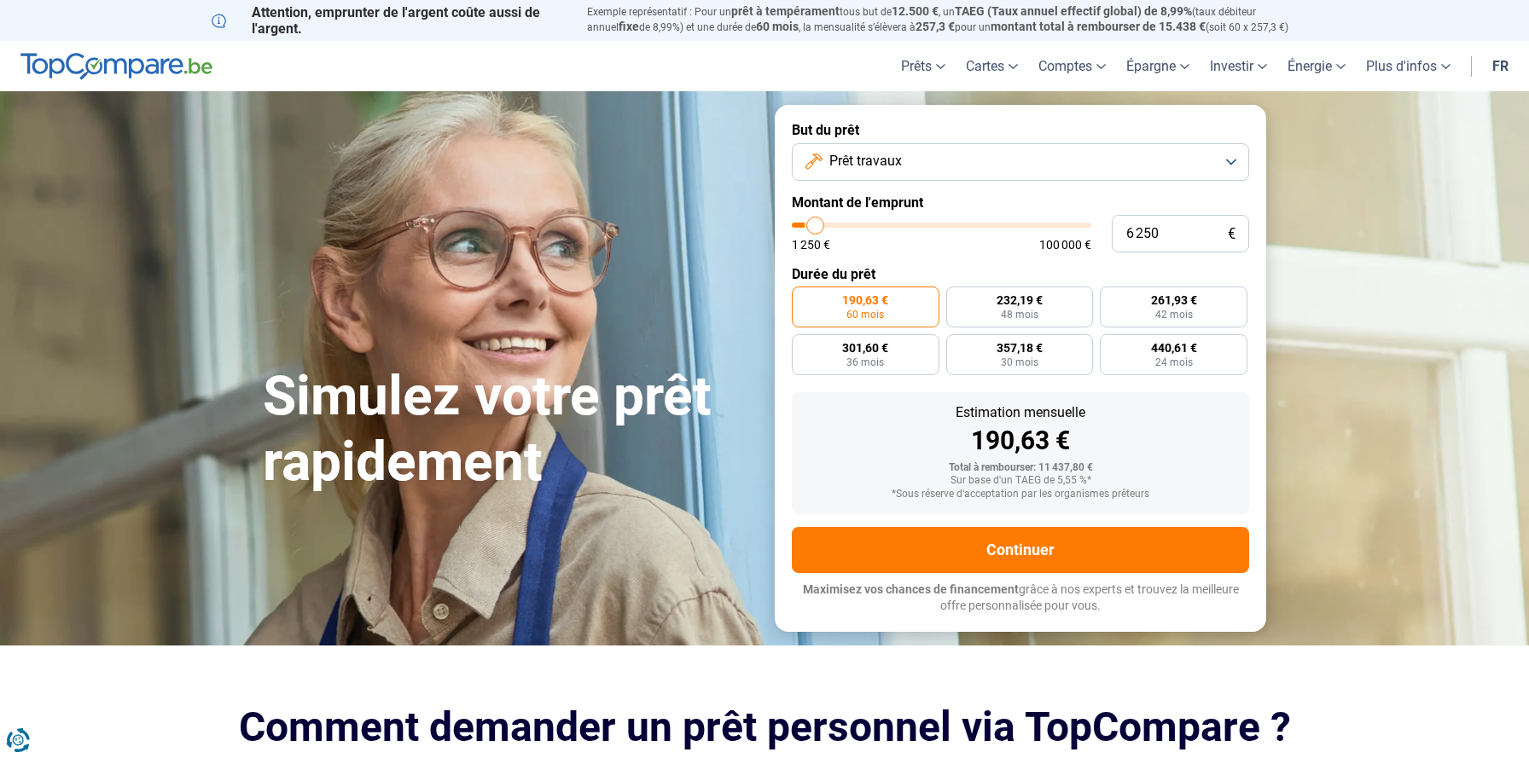
type input "6500"
type input "6 250"
type input "6250"
type input "6 000"
type input "6000"
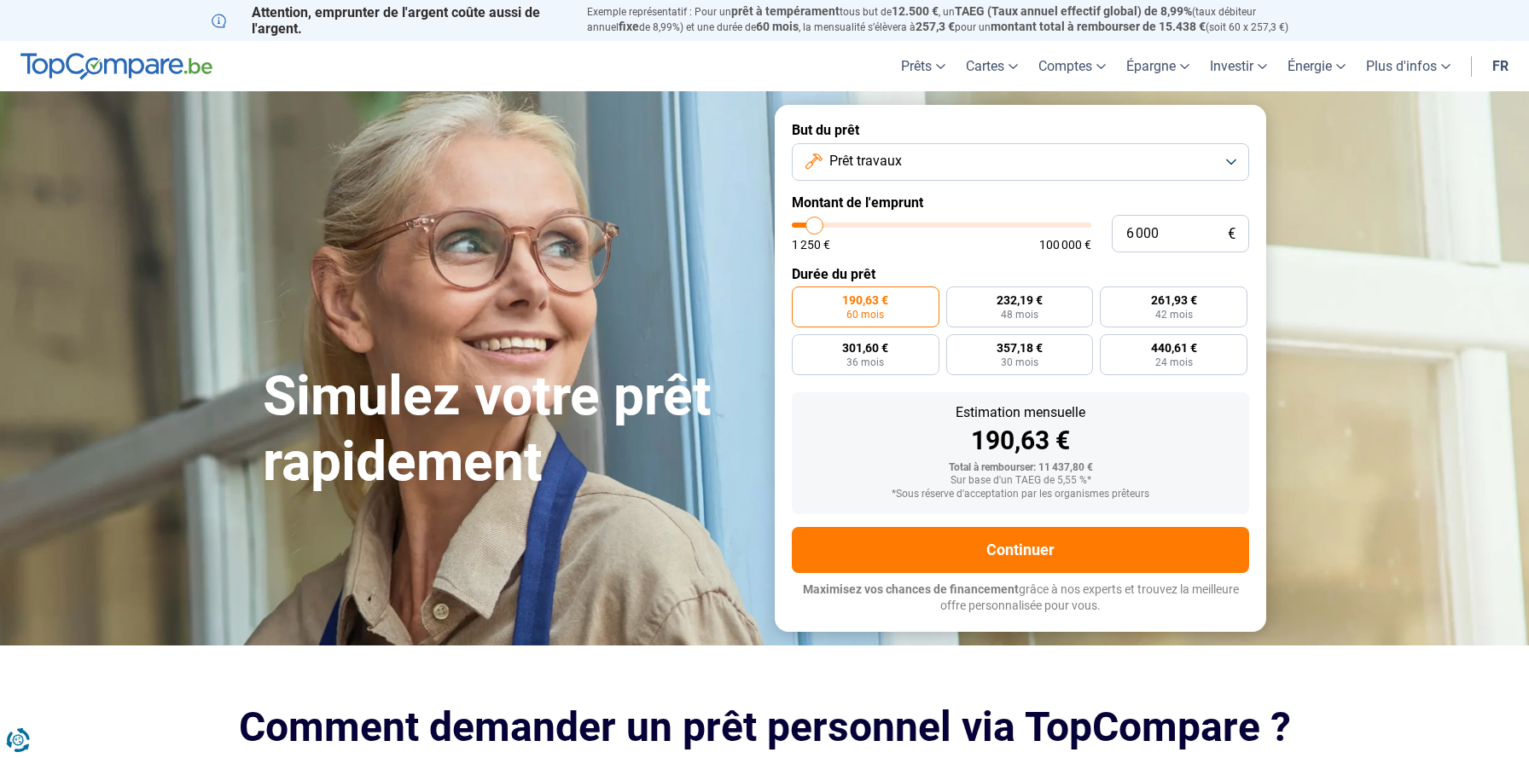
type input "5 750"
type input "5750"
type input "5 500"
type input "5500"
type input "5 750"
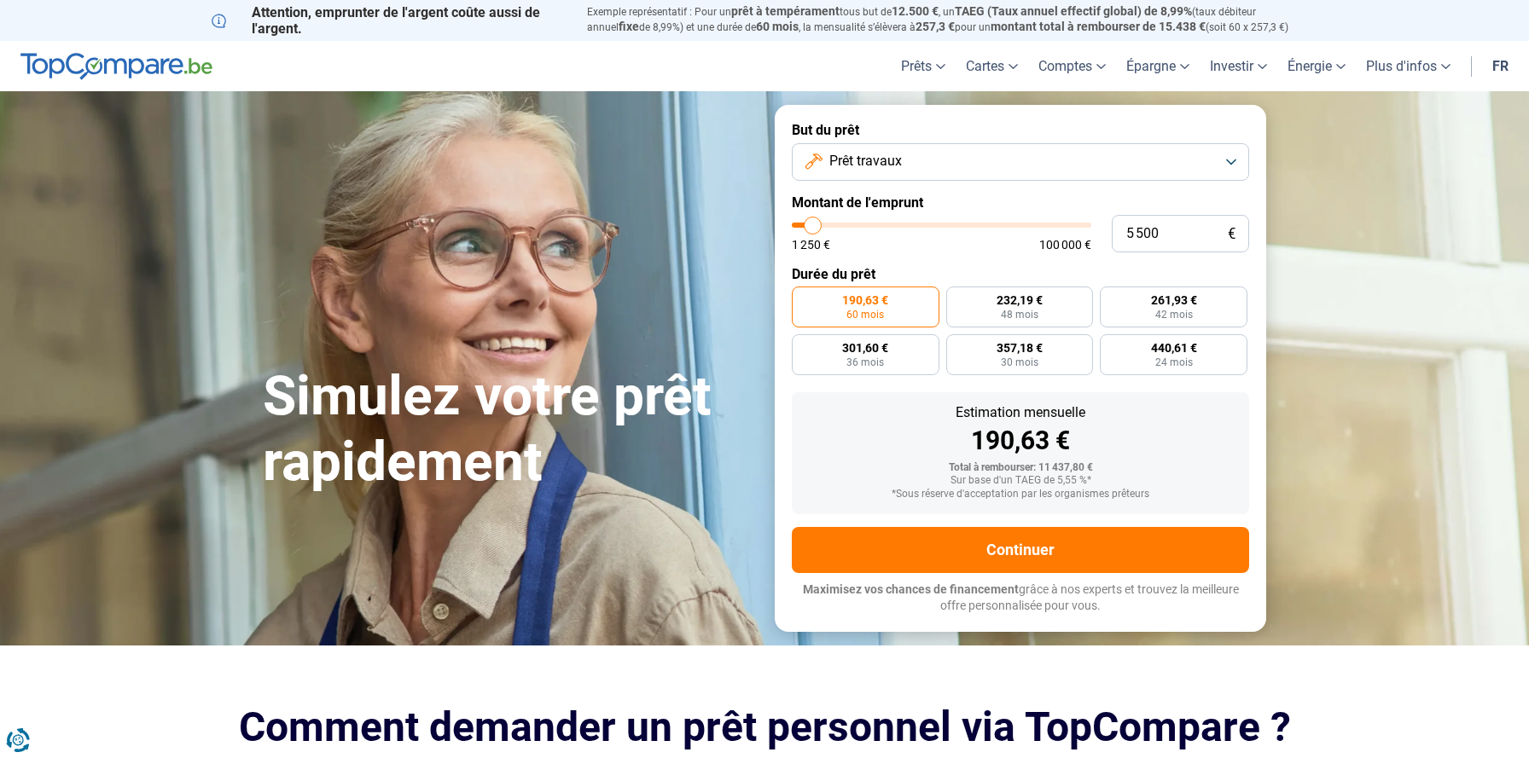
type input "5750"
type input "6 000"
type input "6000"
drag, startPoint x: 827, startPoint y: 223, endPoint x: 814, endPoint y: 228, distance: 13.5
click at [814, 228] on input "range" at bounding box center [941, 225] width 299 height 5
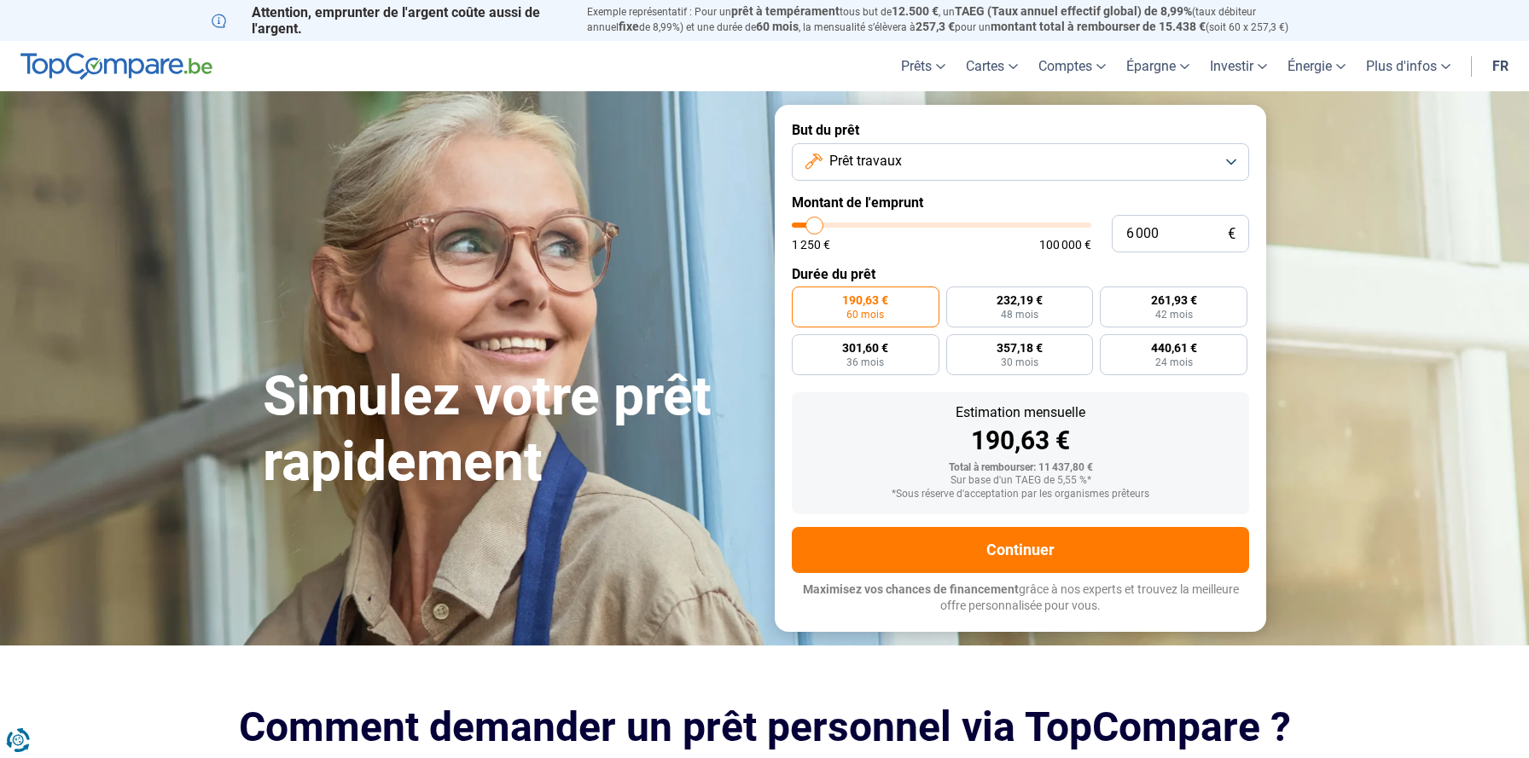
radio input "true"
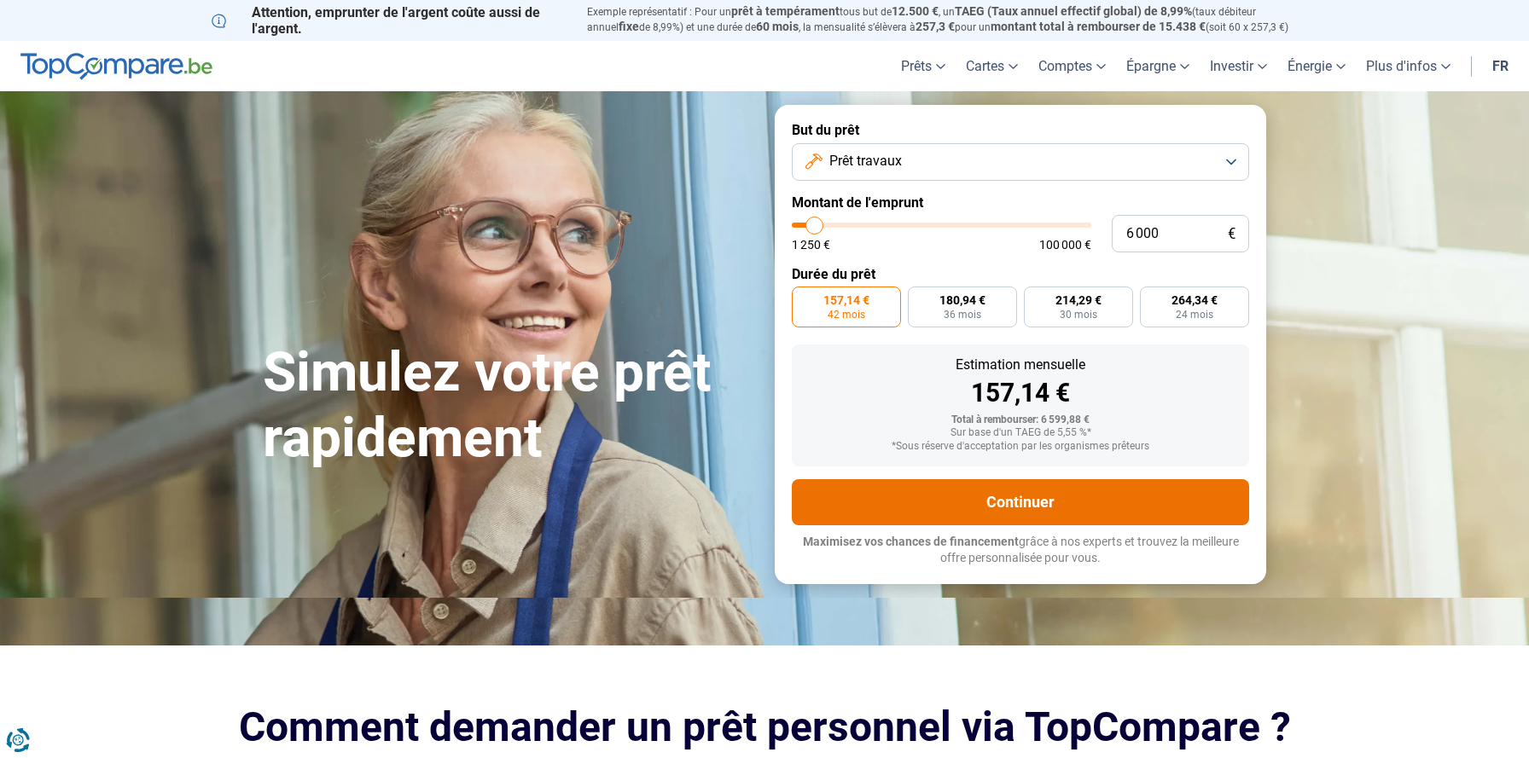
click at [992, 506] on button "Continuer" at bounding box center [1020, 502] width 457 height 46
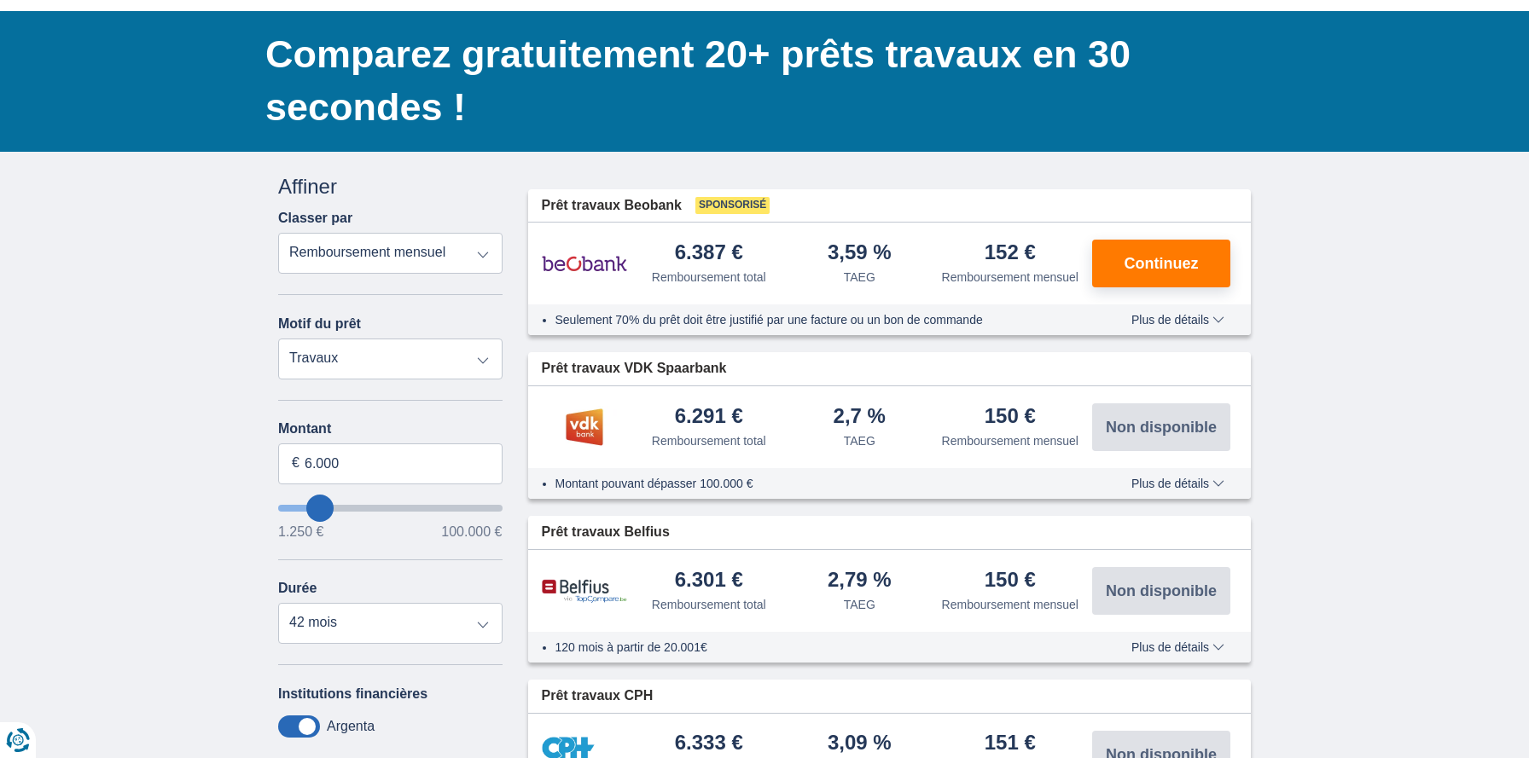
scroll to position [73, 0]
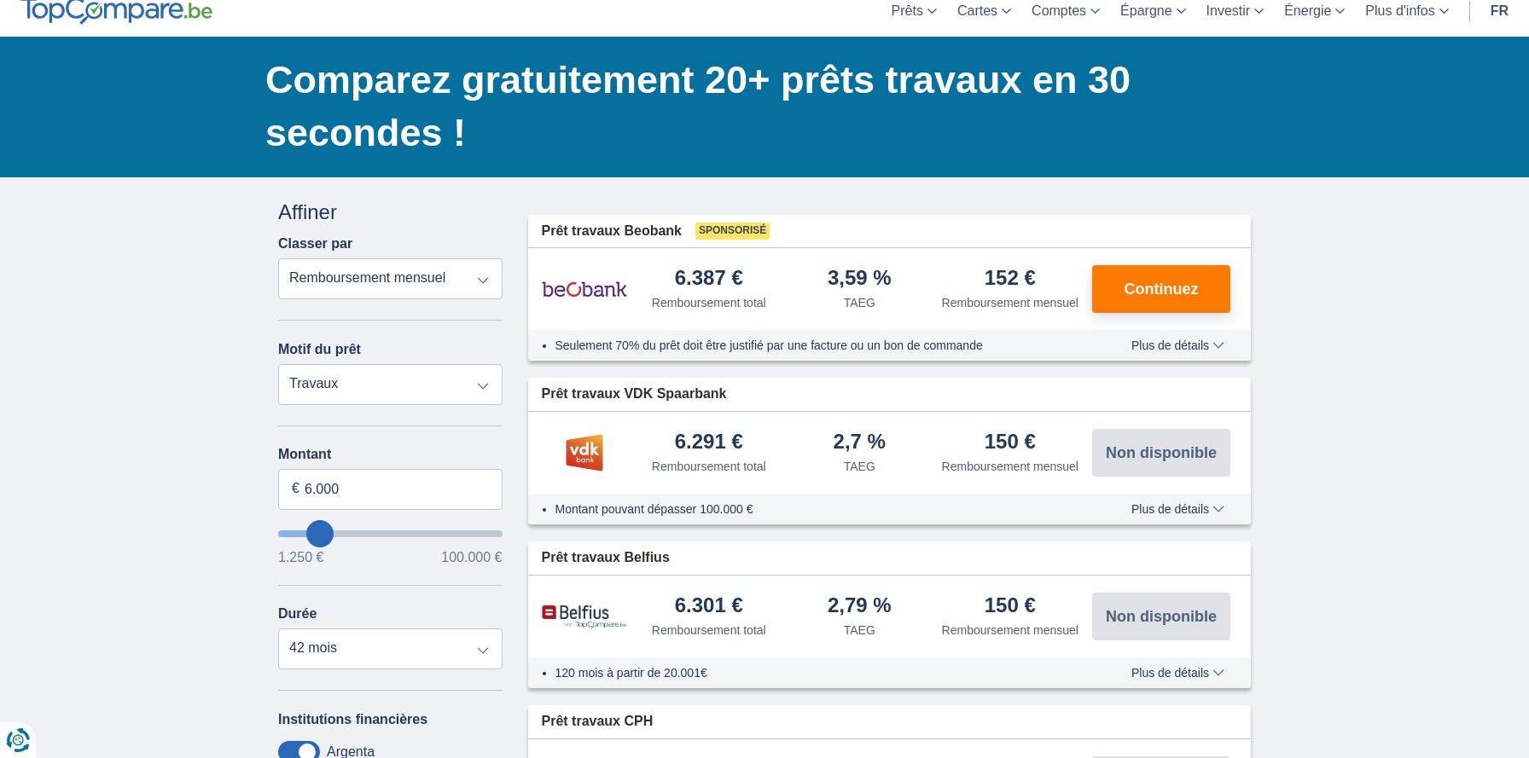
click at [1151, 351] on span "Plus de détails" at bounding box center [1177, 345] width 93 height 12
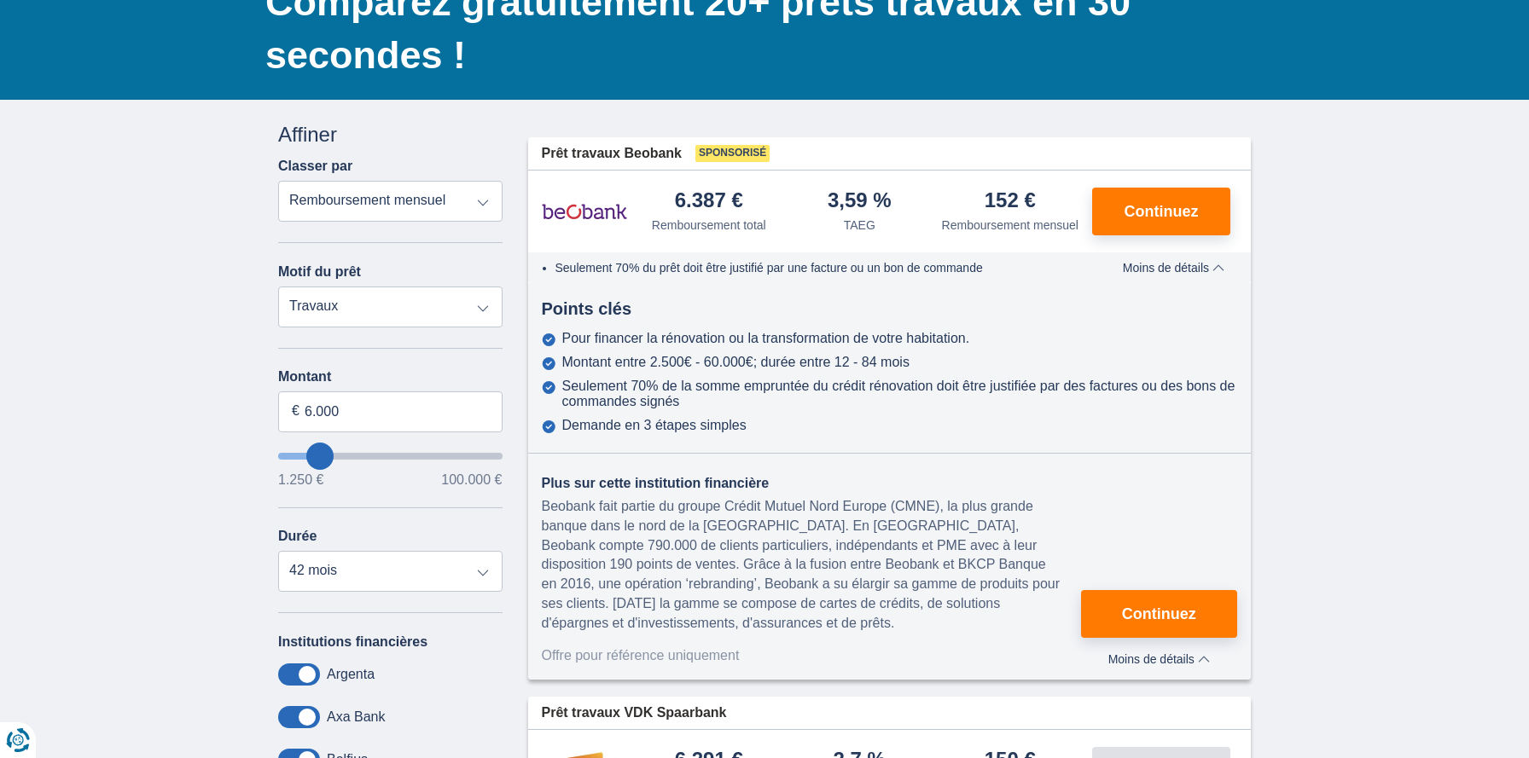
scroll to position [154, 0]
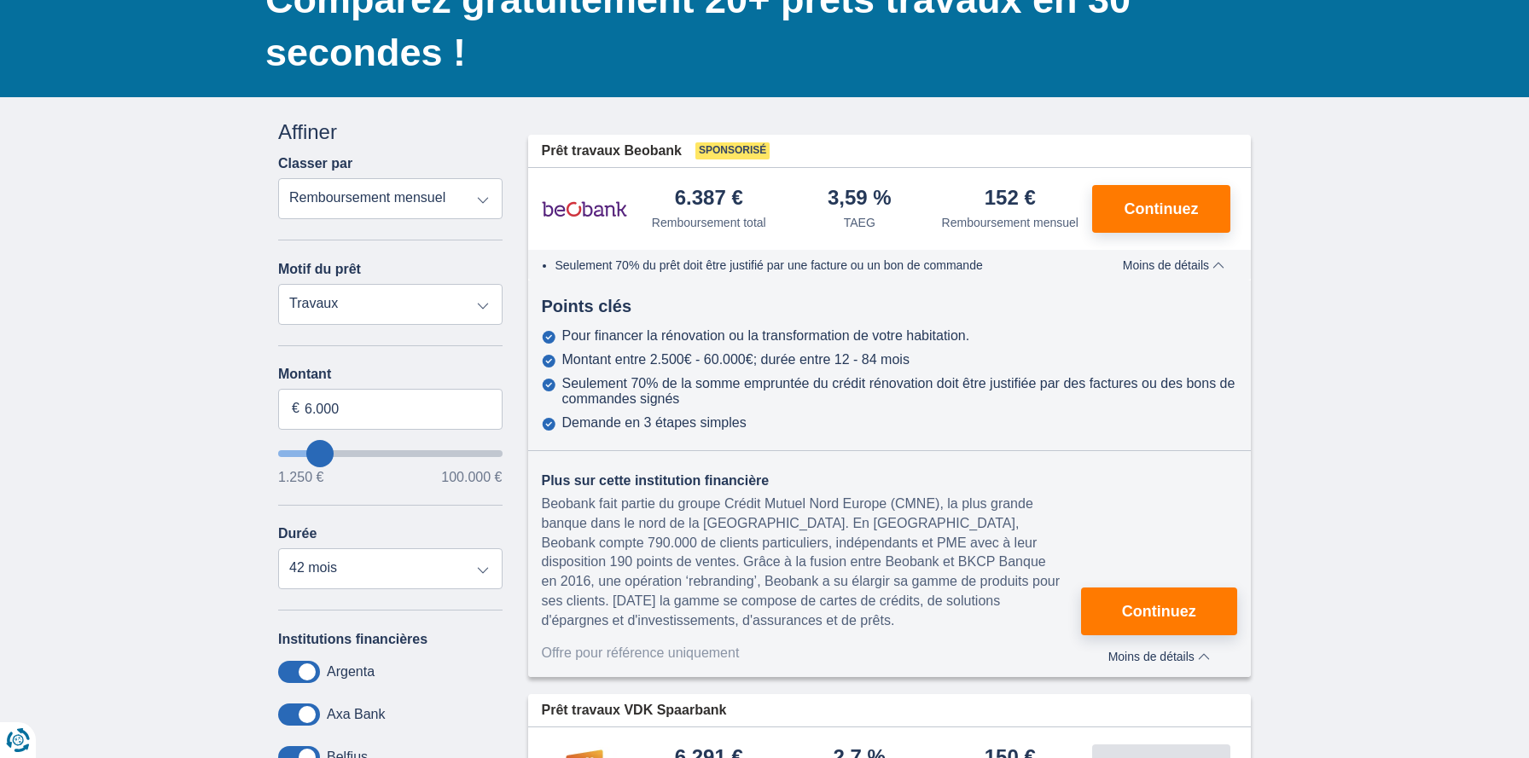
click at [1045, 407] on div "Seulement 70% de la somme empruntée du crédit rénovation doit être justifiée pa…" at bounding box center [900, 391] width 676 height 31
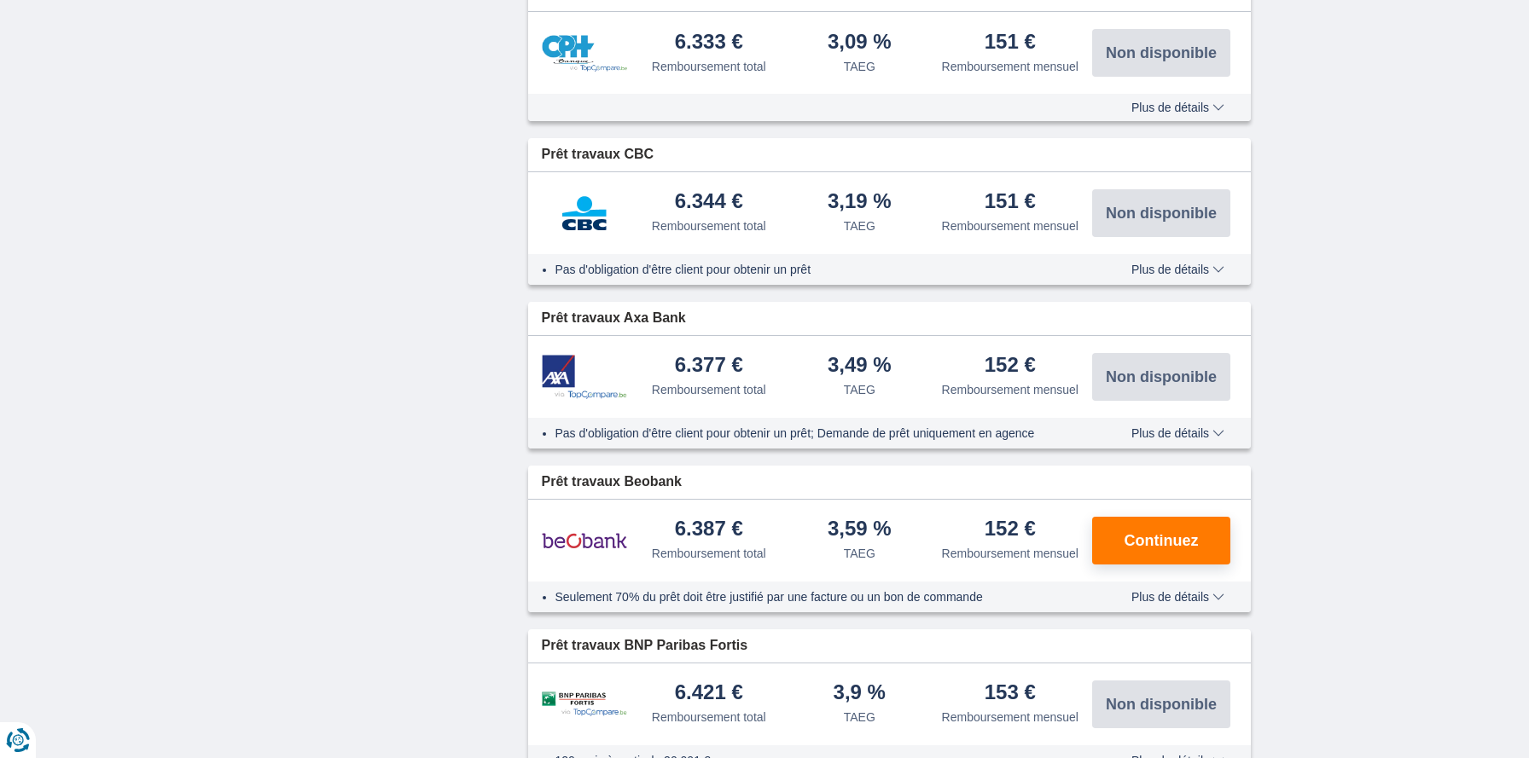
scroll to position [1109, 0]
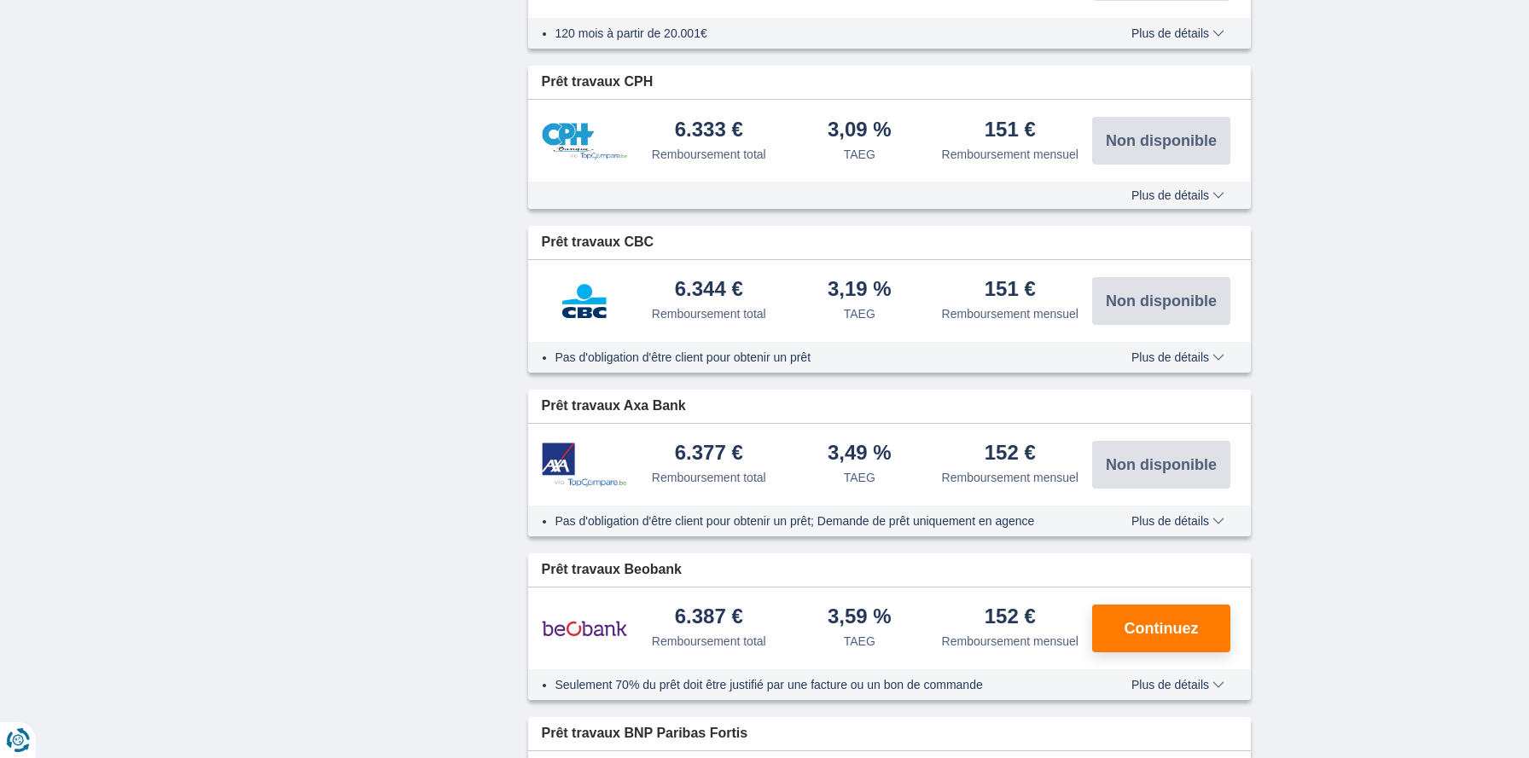
click at [1181, 363] on span "Plus de détails" at bounding box center [1177, 357] width 93 height 12
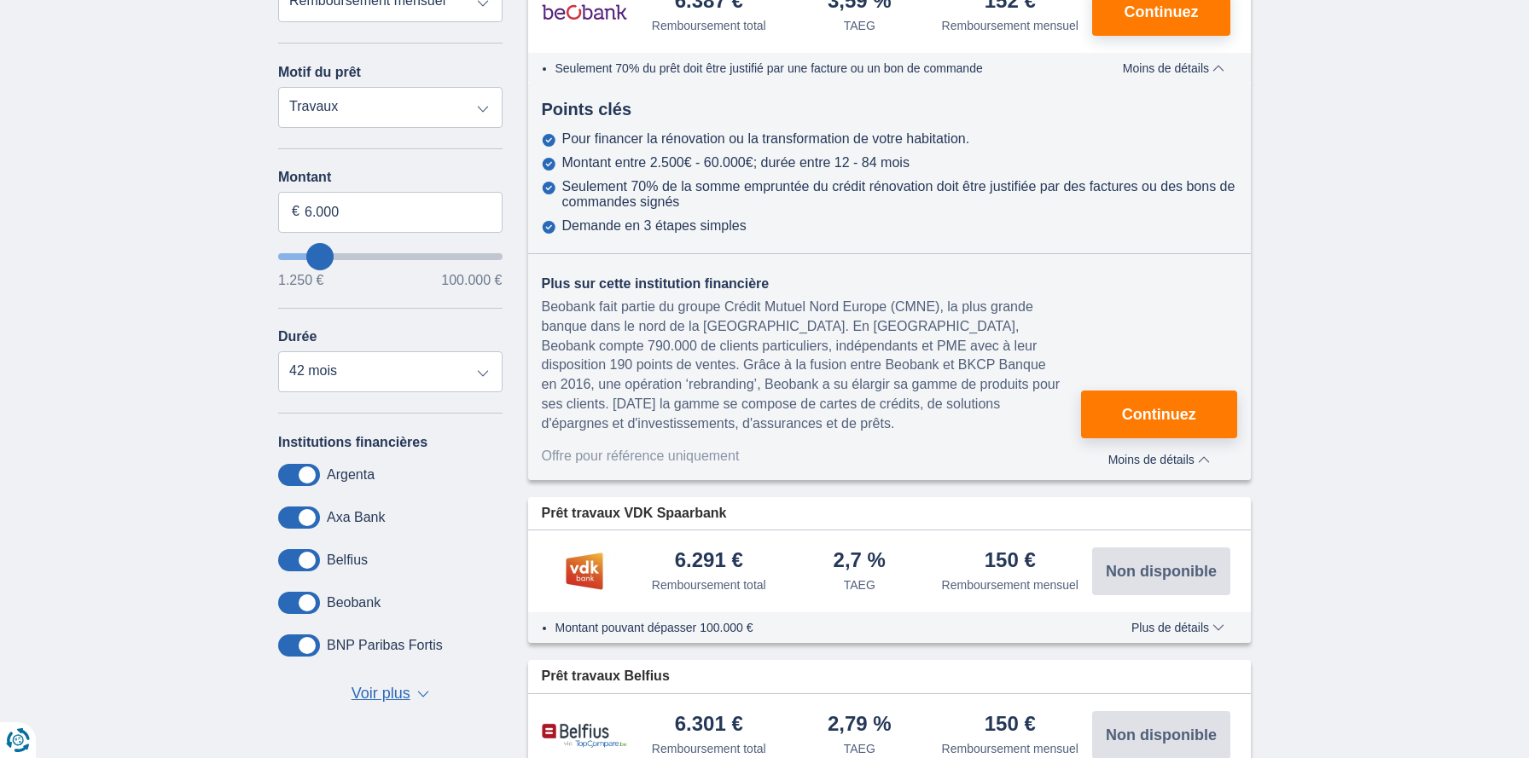
scroll to position [658, 0]
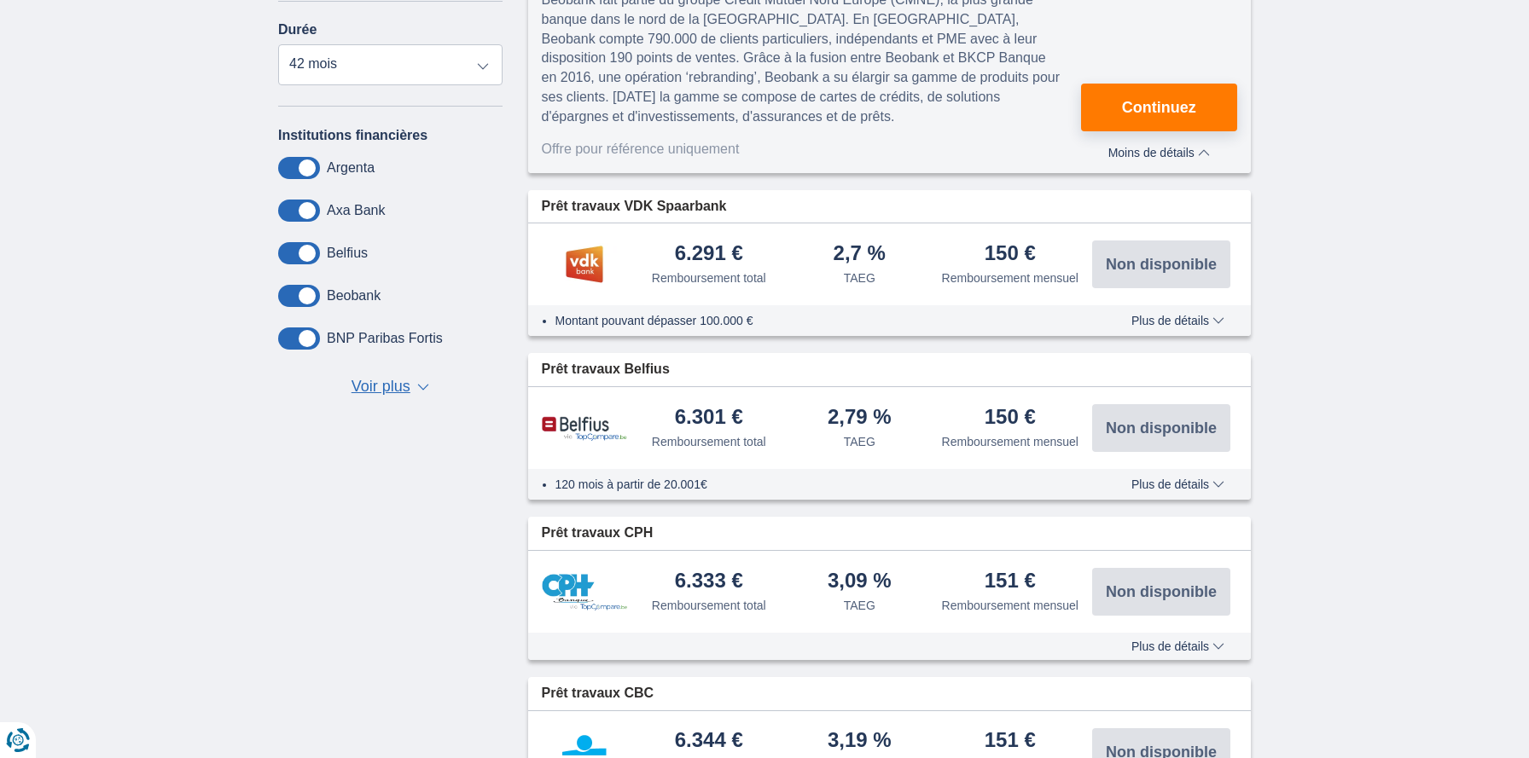
click at [1159, 327] on span "Plus de détails" at bounding box center [1177, 321] width 93 height 12
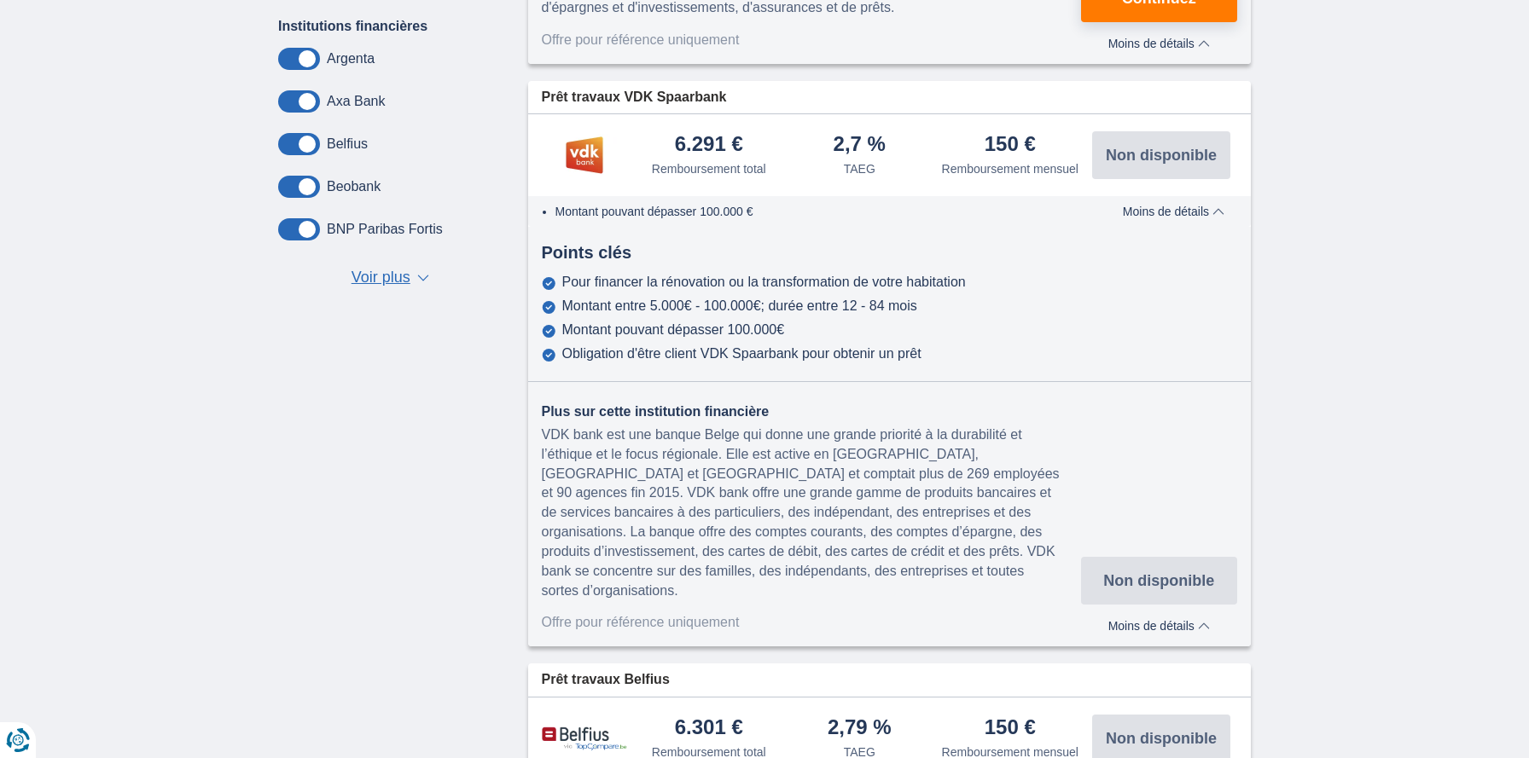
scroll to position [778, 0]
